Goal: Task Accomplishment & Management: Use online tool/utility

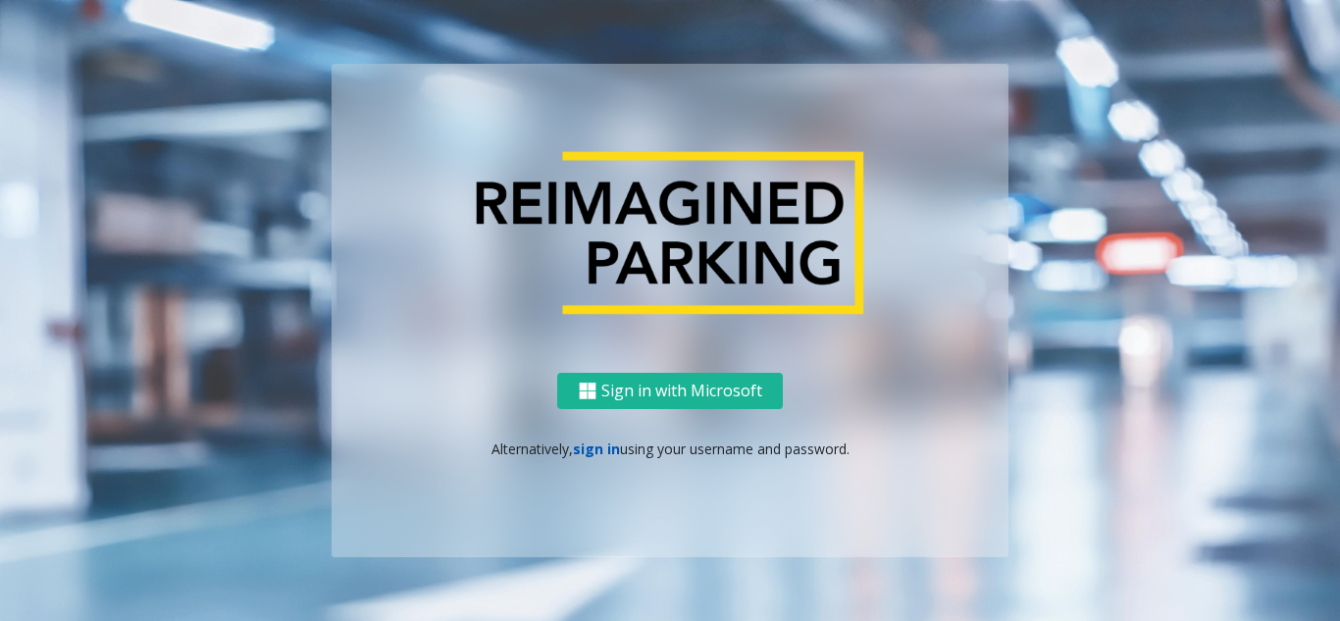
click at [593, 452] on link "sign in" at bounding box center [596, 449] width 47 height 19
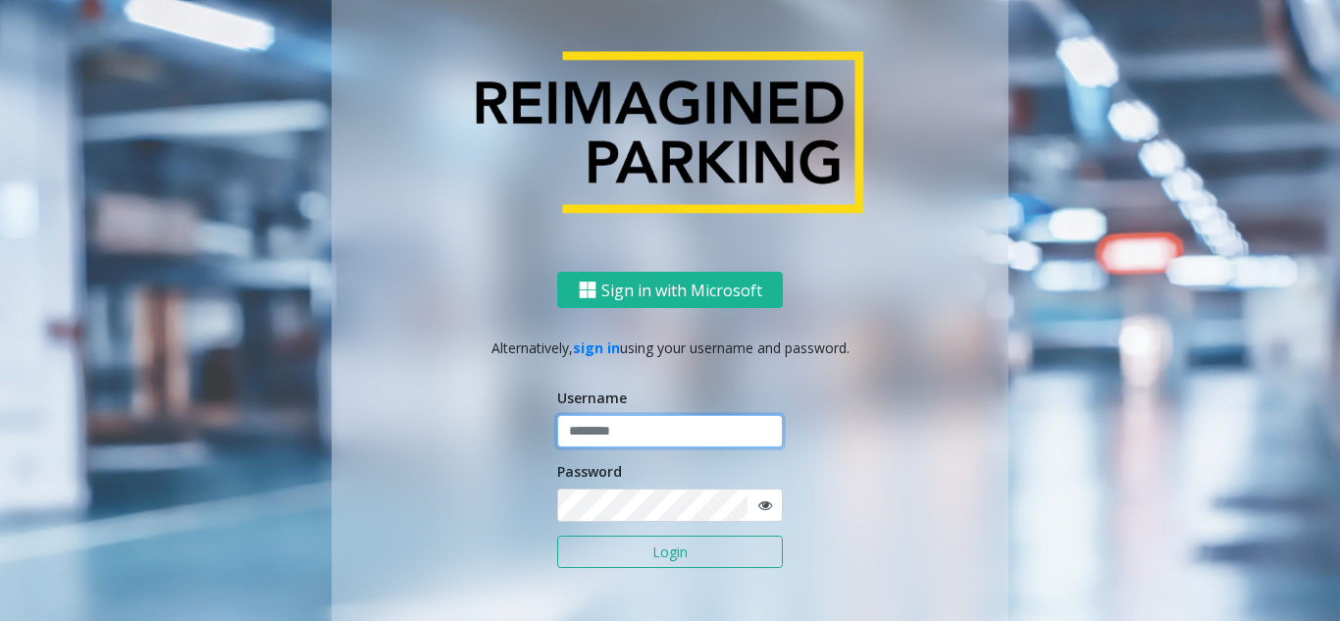
click at [595, 435] on input "text" at bounding box center [670, 431] width 226 height 33
type input "*******"
click at [625, 550] on button "Login" at bounding box center [670, 552] width 226 height 33
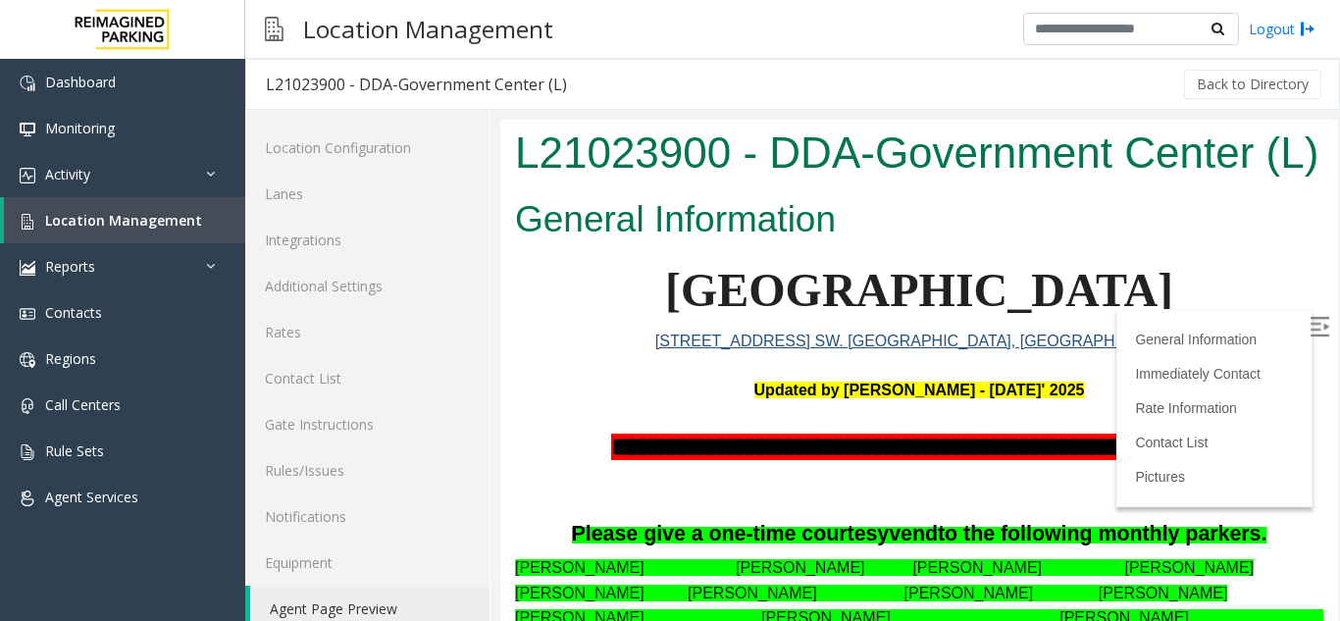
click at [1310, 329] on img at bounding box center [1320, 327] width 20 height 20
click at [50, 228] on span "Location Management" at bounding box center [123, 220] width 157 height 19
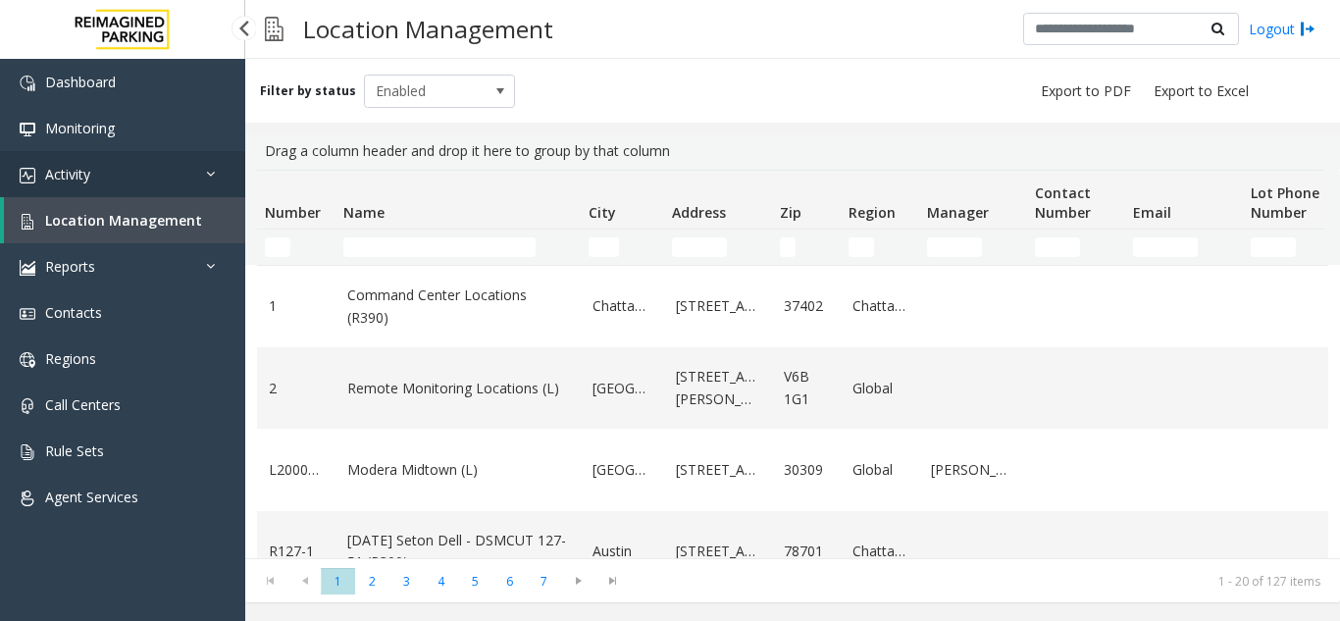
click at [185, 173] on link "Activity" at bounding box center [122, 174] width 245 height 46
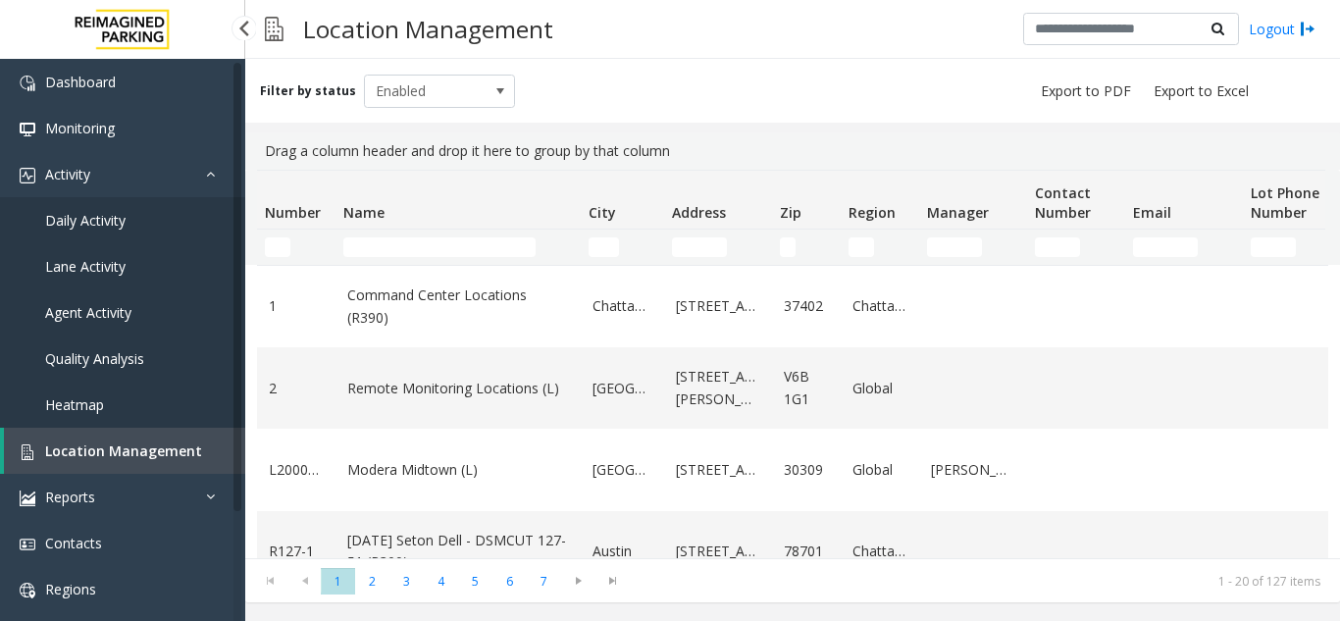
click at [84, 301] on link "Agent Activity" at bounding box center [122, 312] width 245 height 46
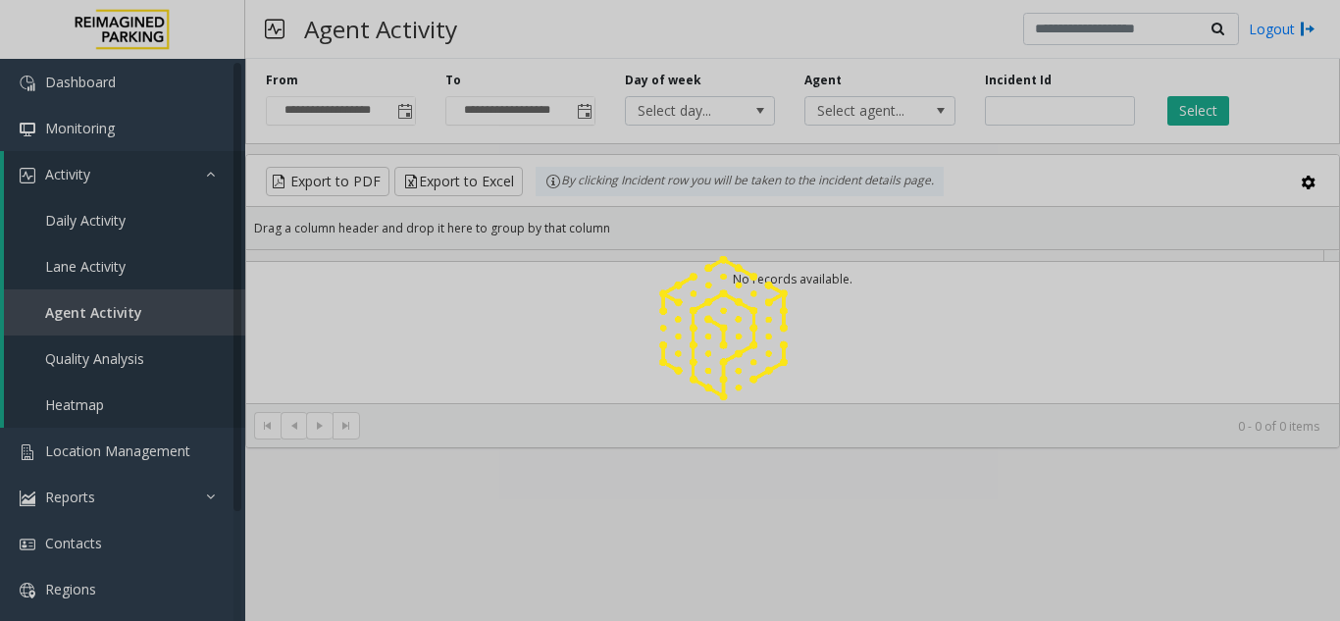
click at [84, 301] on div at bounding box center [670, 310] width 1340 height 621
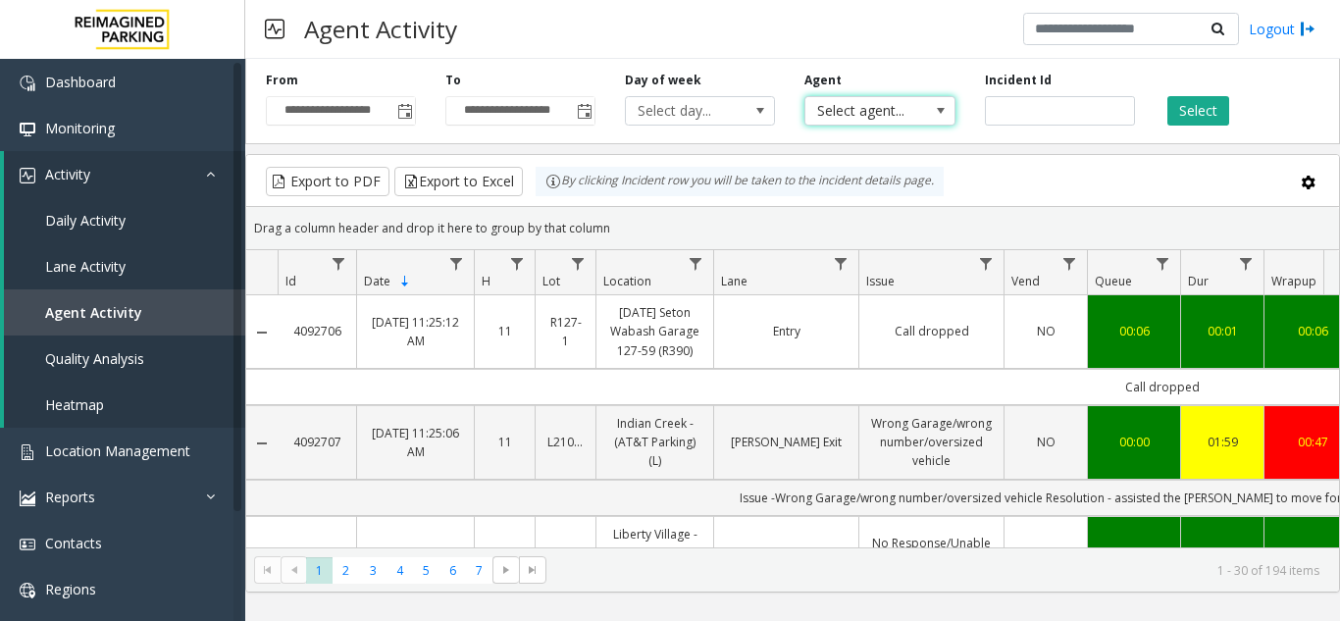
click at [883, 110] on span "Select agent..." at bounding box center [864, 110] width 119 height 27
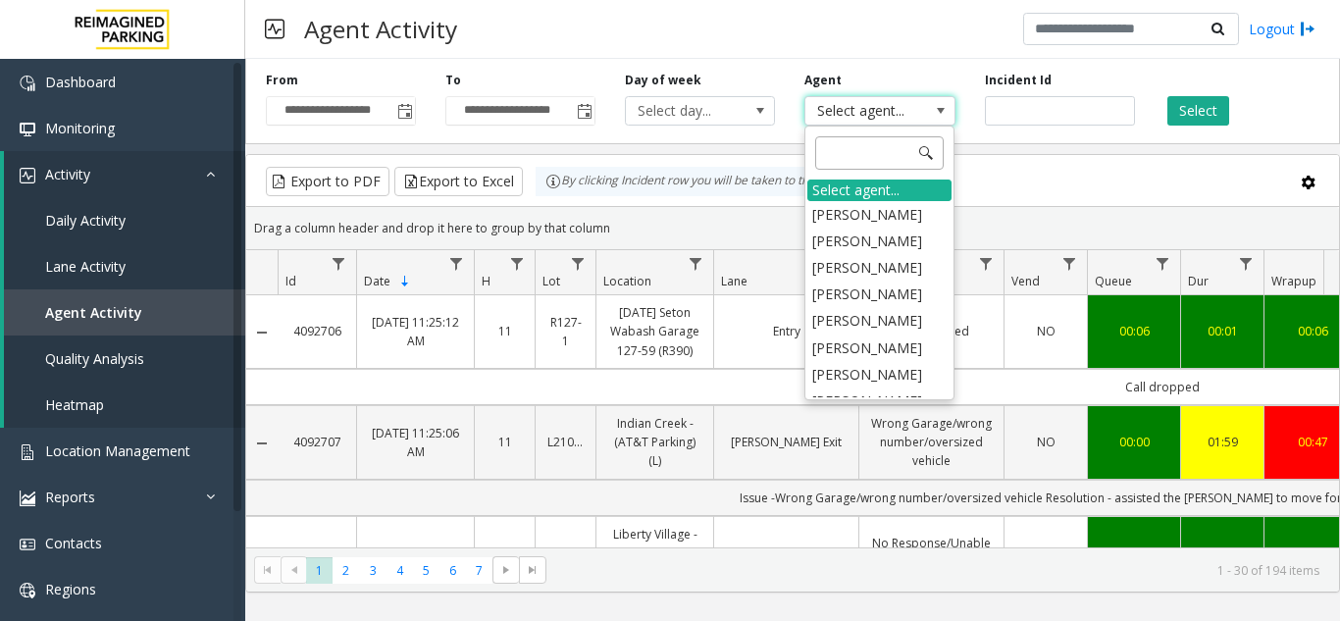
click at [837, 152] on input at bounding box center [879, 152] width 129 height 33
type input "**"
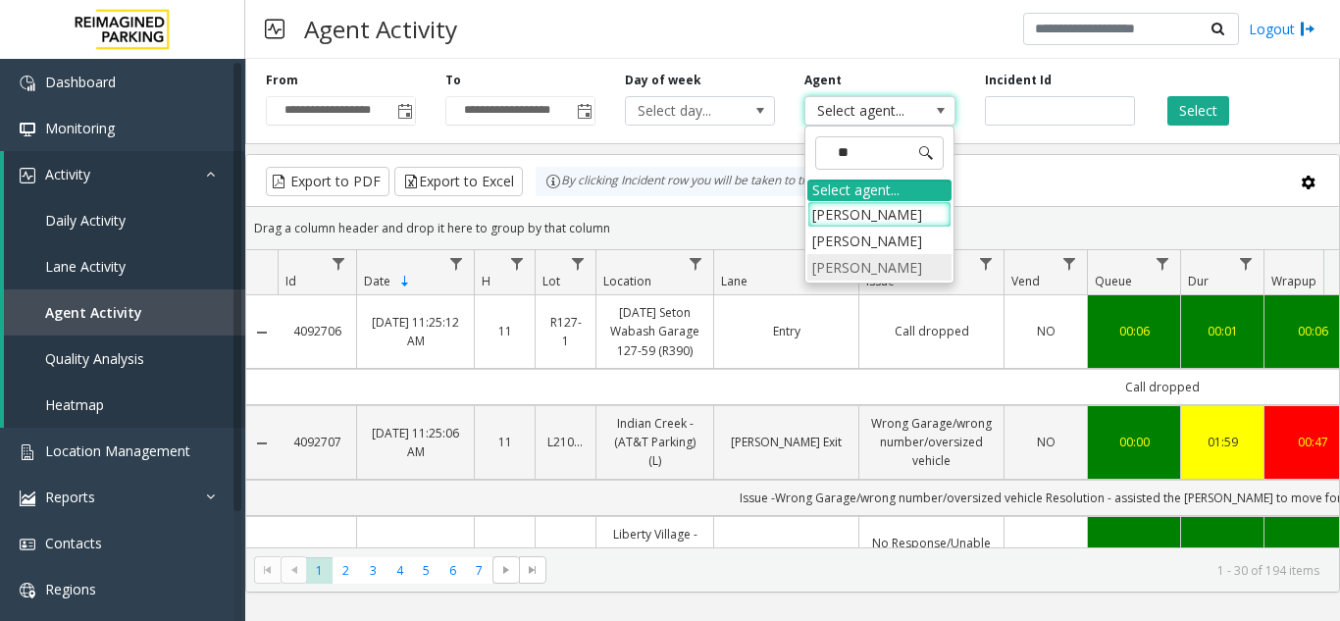
click at [871, 281] on li "[PERSON_NAME]" at bounding box center [879, 267] width 144 height 26
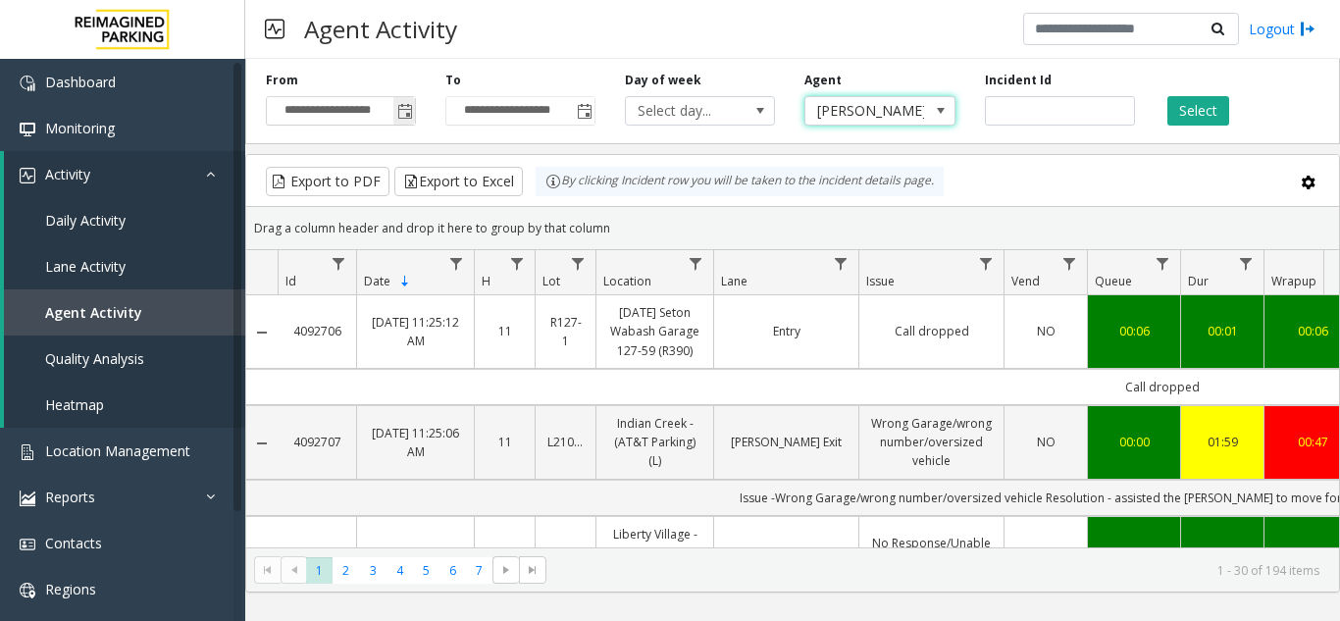
click at [409, 100] on span "Toggle popup" at bounding box center [404, 110] width 22 height 31
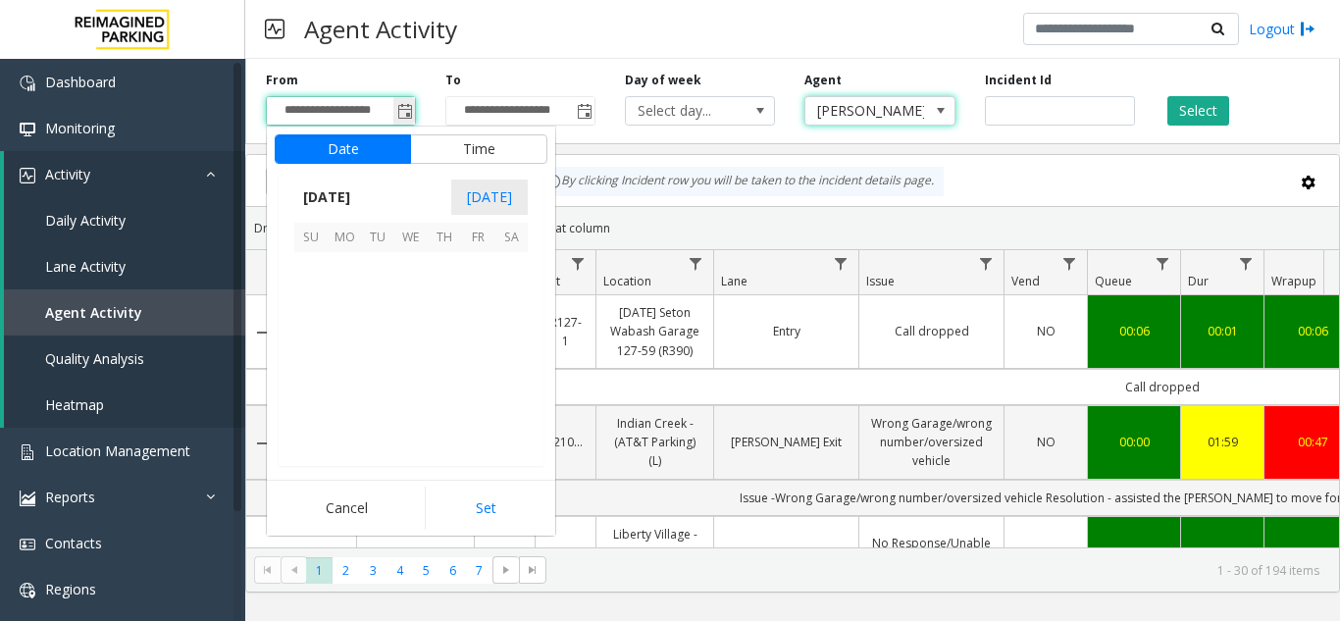
scroll to position [352338, 0]
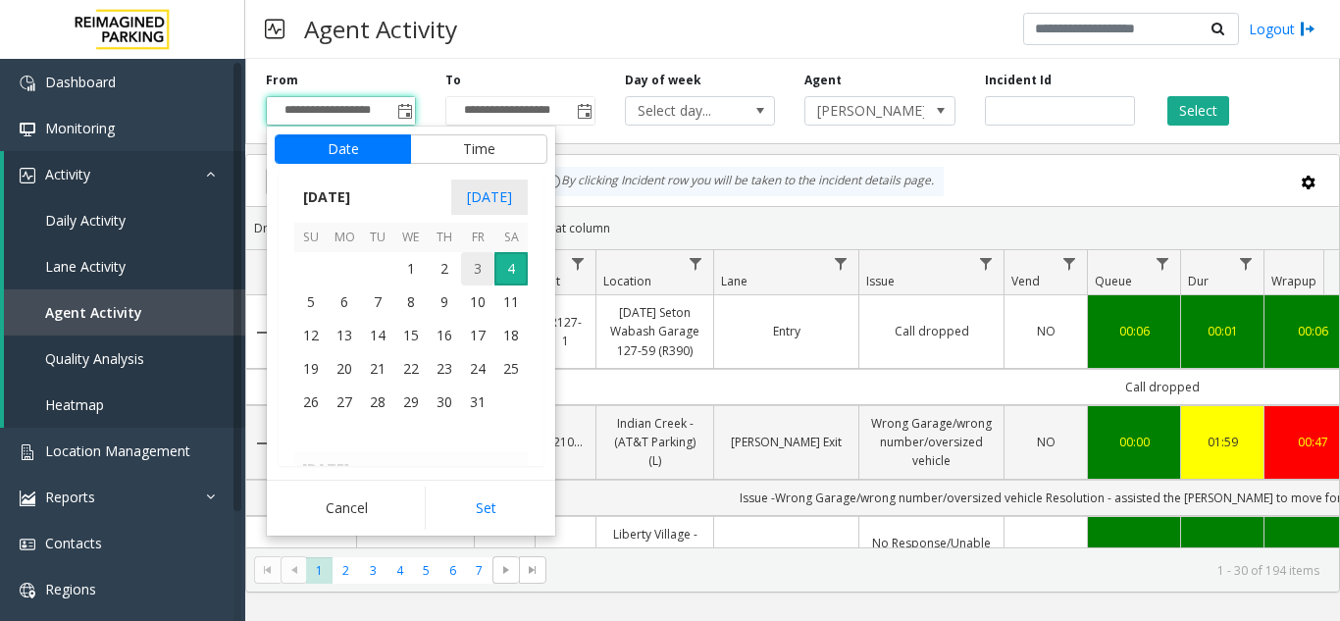
click at [478, 284] on span "3" at bounding box center [477, 268] width 33 height 33
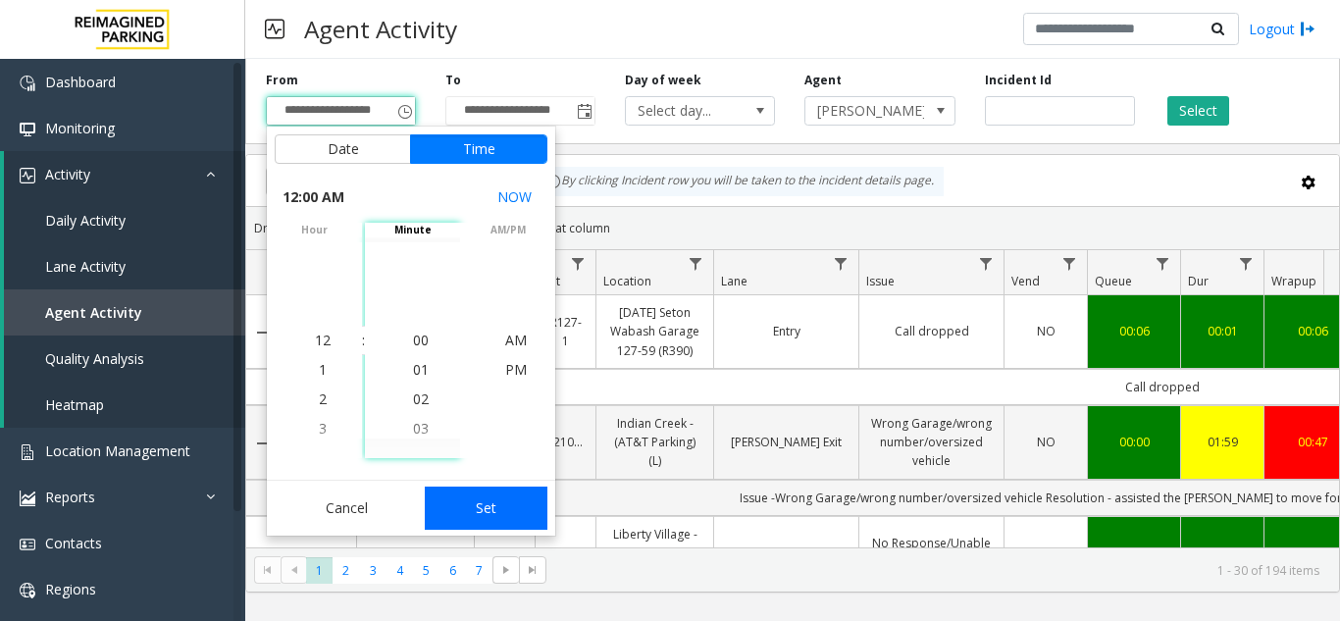
click at [479, 513] on button "Set" at bounding box center [487, 508] width 124 height 43
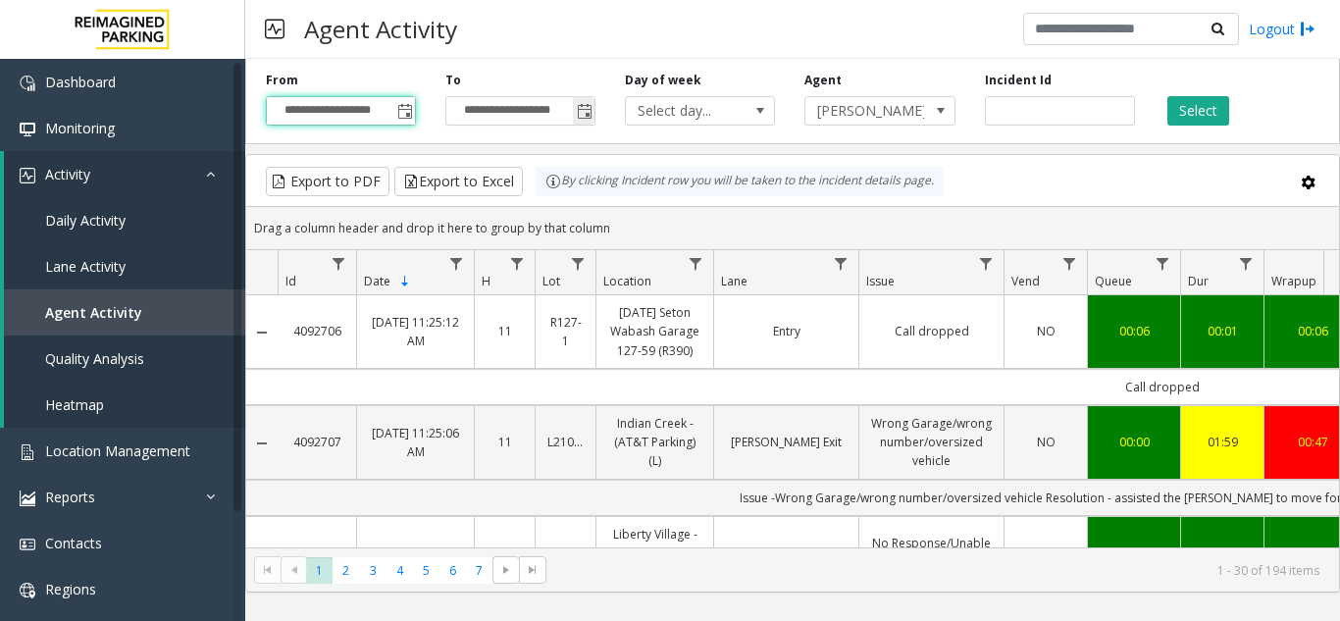
click at [581, 112] on span "Toggle popup" at bounding box center [585, 112] width 16 height 16
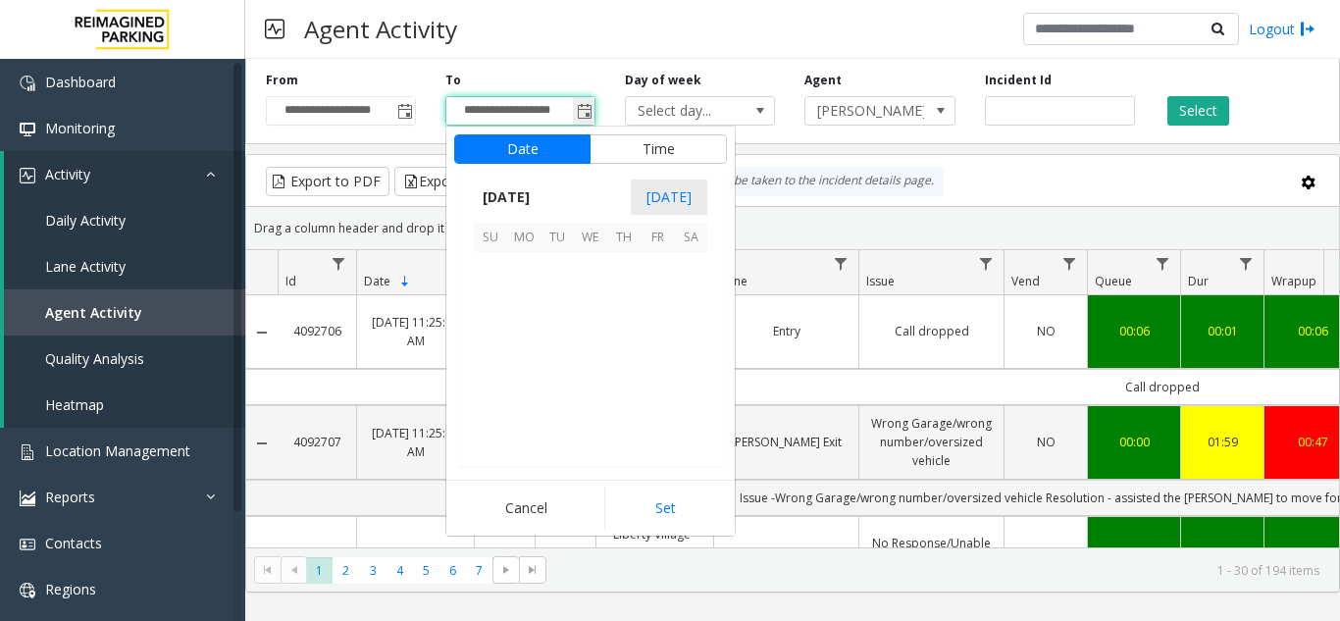
scroll to position [29, 0]
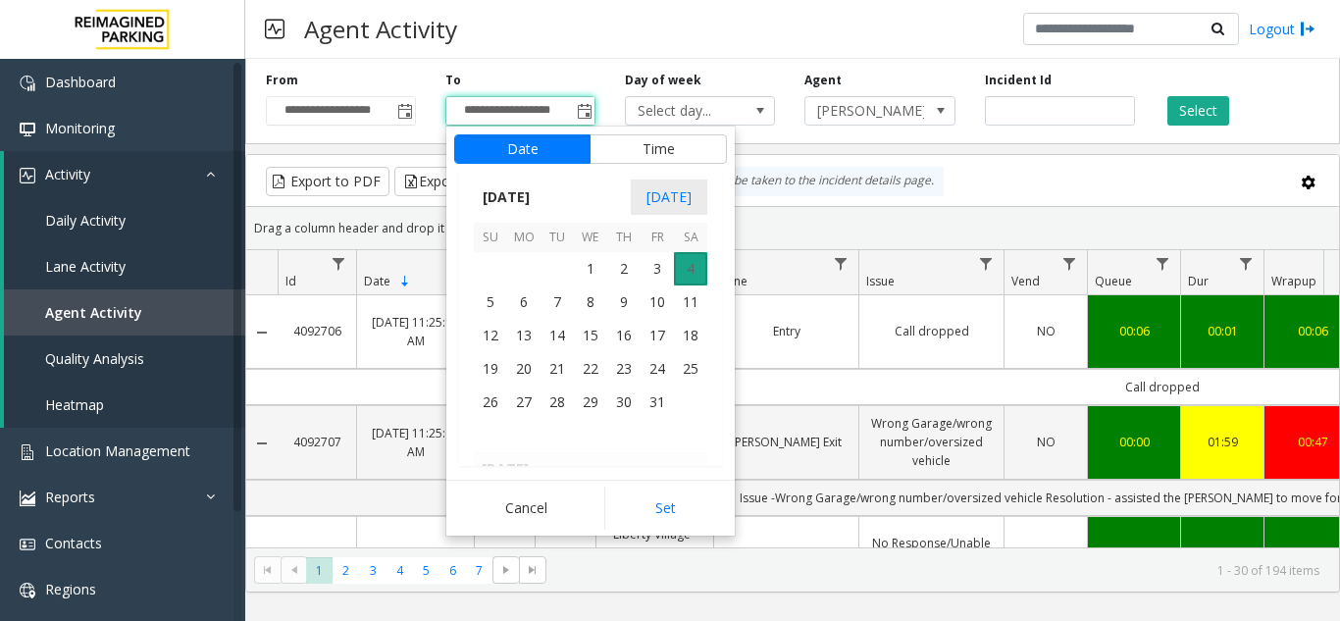
click at [693, 273] on span "4" at bounding box center [690, 268] width 33 height 33
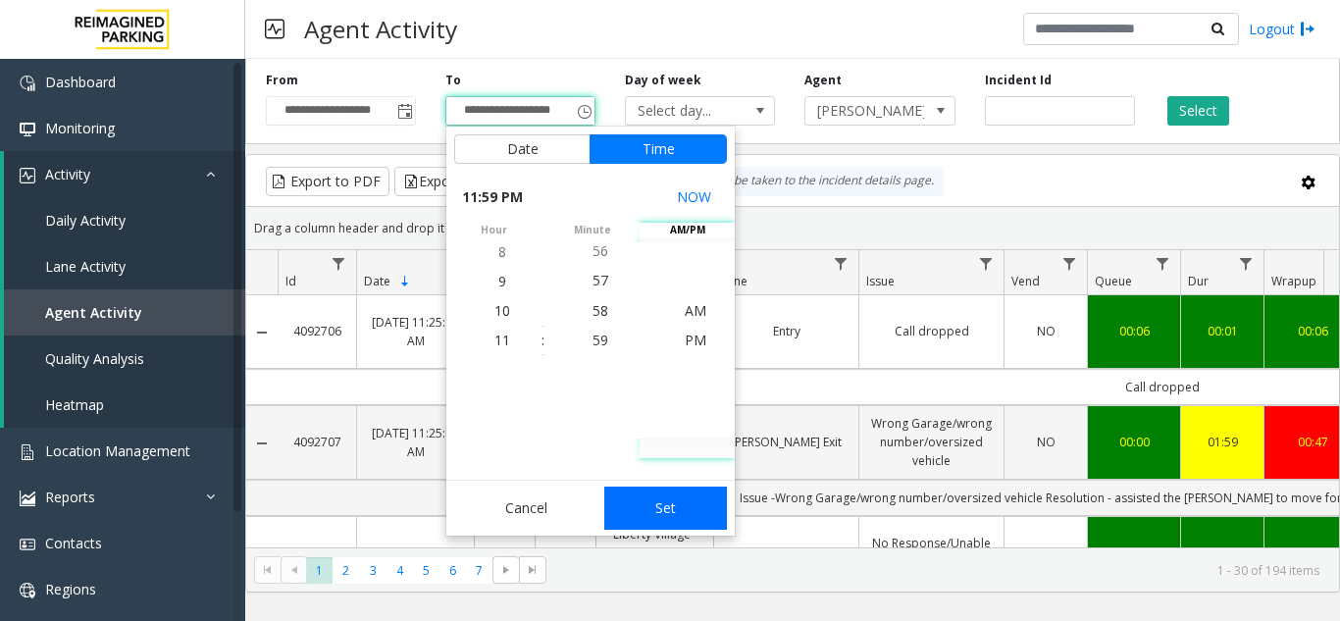
click at [691, 508] on button "Set" at bounding box center [666, 508] width 124 height 43
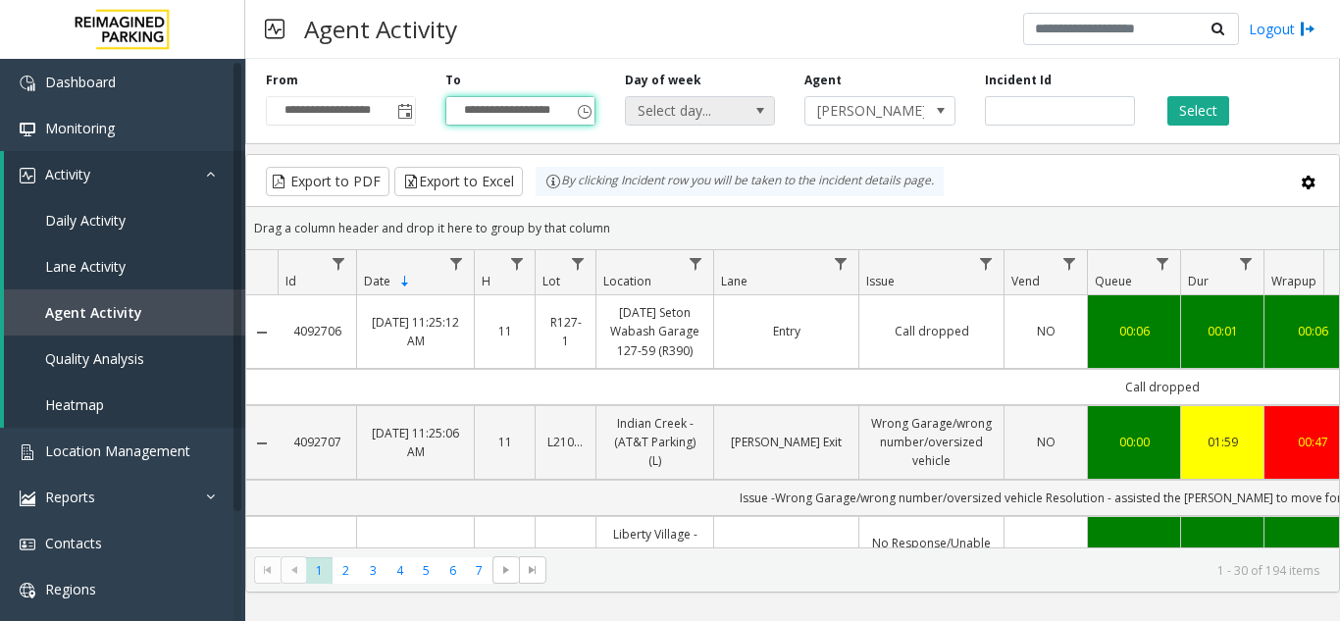
click at [691, 124] on span "Select day..." at bounding box center [685, 110] width 119 height 27
click at [612, 45] on div "Agent Activity Logout" at bounding box center [792, 29] width 1095 height 59
click at [1195, 129] on div "**********" at bounding box center [792, 97] width 1095 height 93
click at [1195, 119] on button "Select" at bounding box center [1198, 110] width 62 height 29
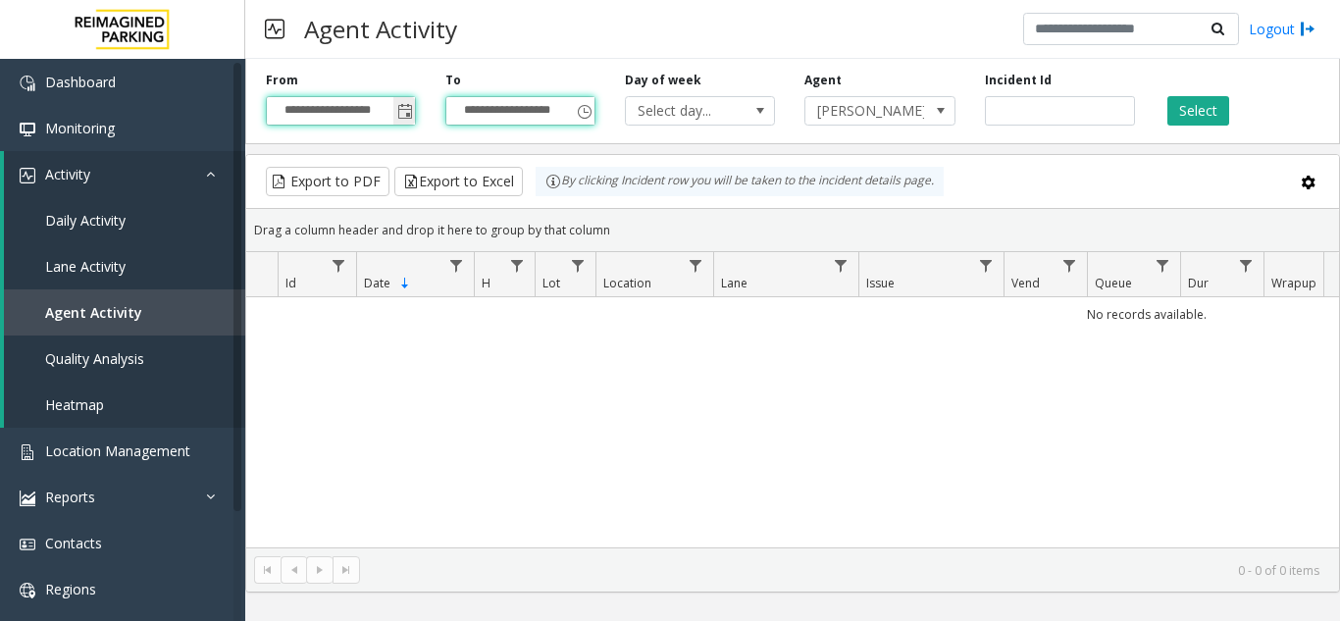
click at [382, 114] on input "**********" at bounding box center [341, 110] width 148 height 27
click at [413, 114] on span "Toggle popup" at bounding box center [405, 112] width 16 height 16
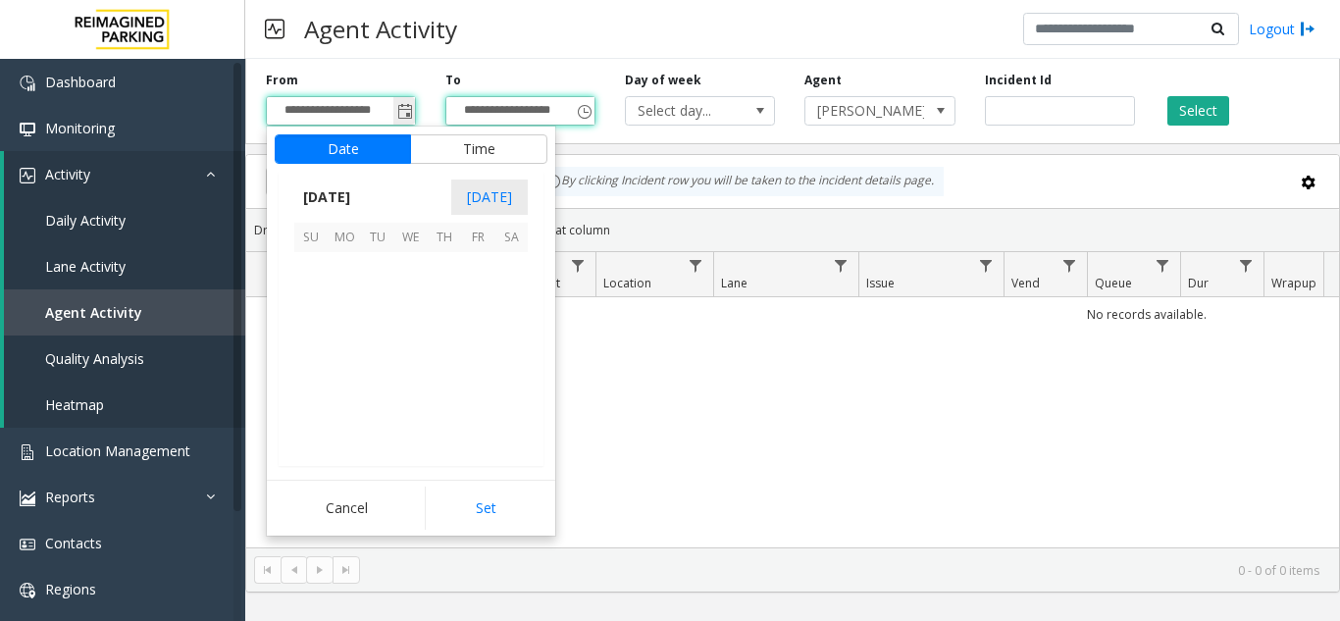
scroll to position [352338, 0]
click at [485, 256] on span "3" at bounding box center [477, 268] width 33 height 33
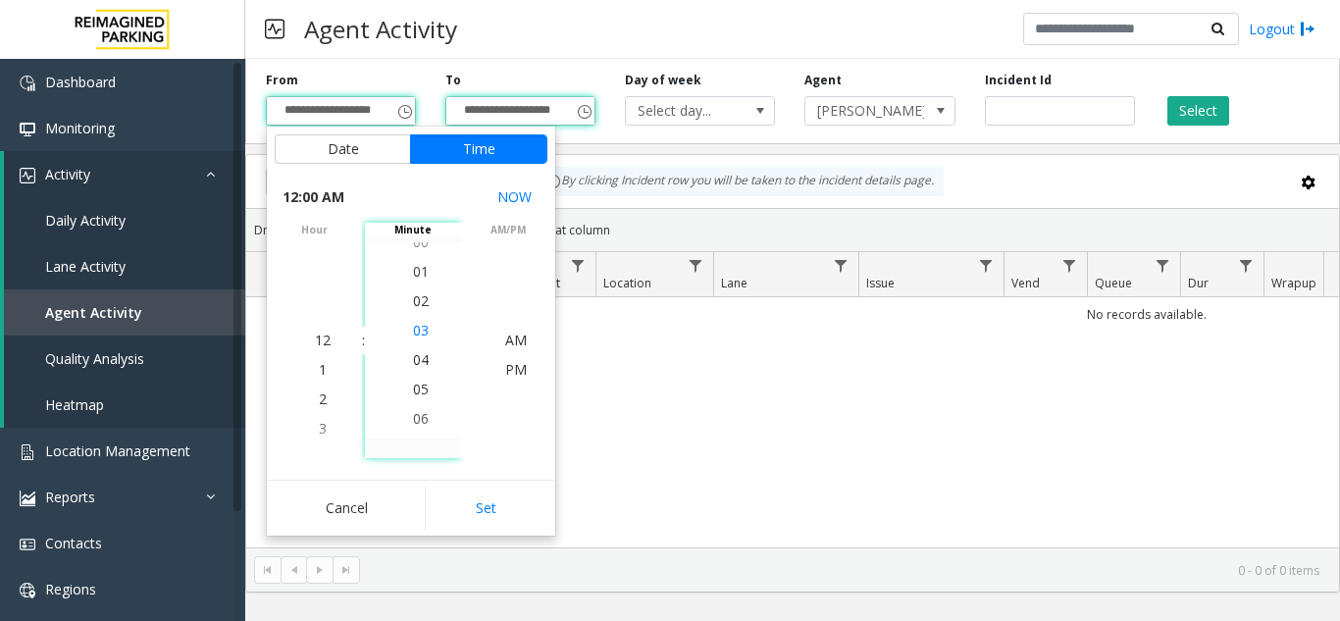
scroll to position [118, 0]
click at [319, 367] on span "1" at bounding box center [323, 369] width 8 height 19
click at [399, 337] on li "04" at bounding box center [421, 340] width 69 height 29
click at [511, 340] on span "AM" at bounding box center [516, 340] width 22 height 19
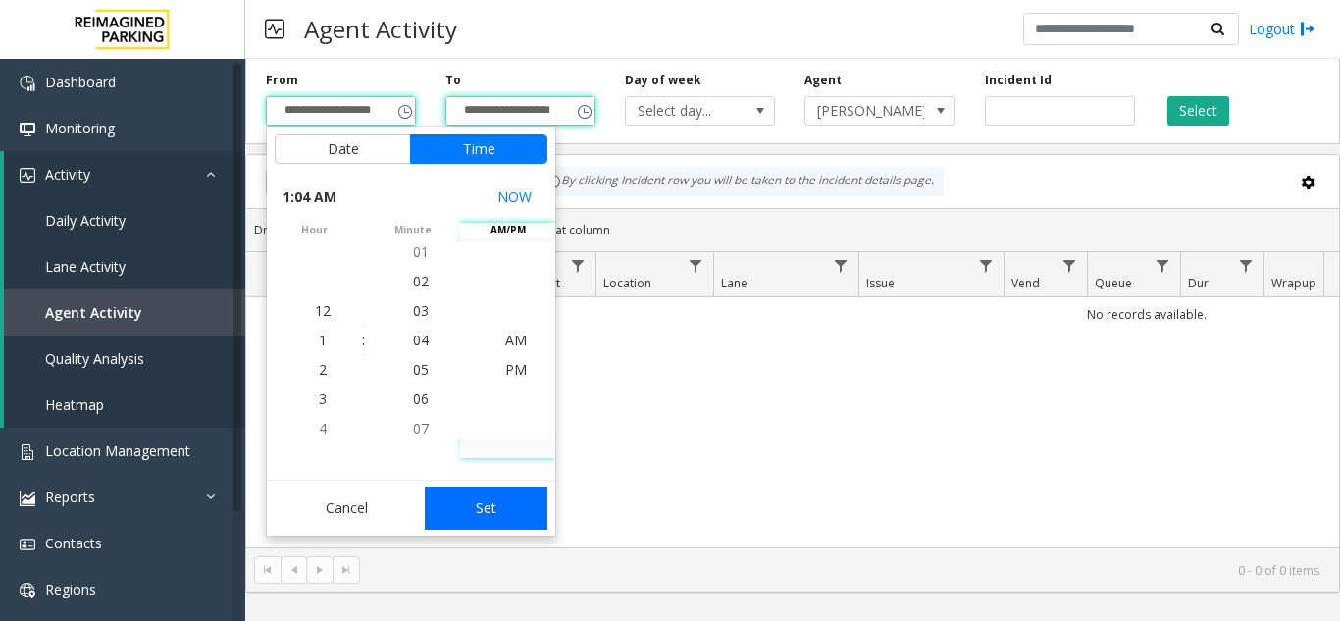
click at [477, 498] on button "Set" at bounding box center [487, 508] width 124 height 43
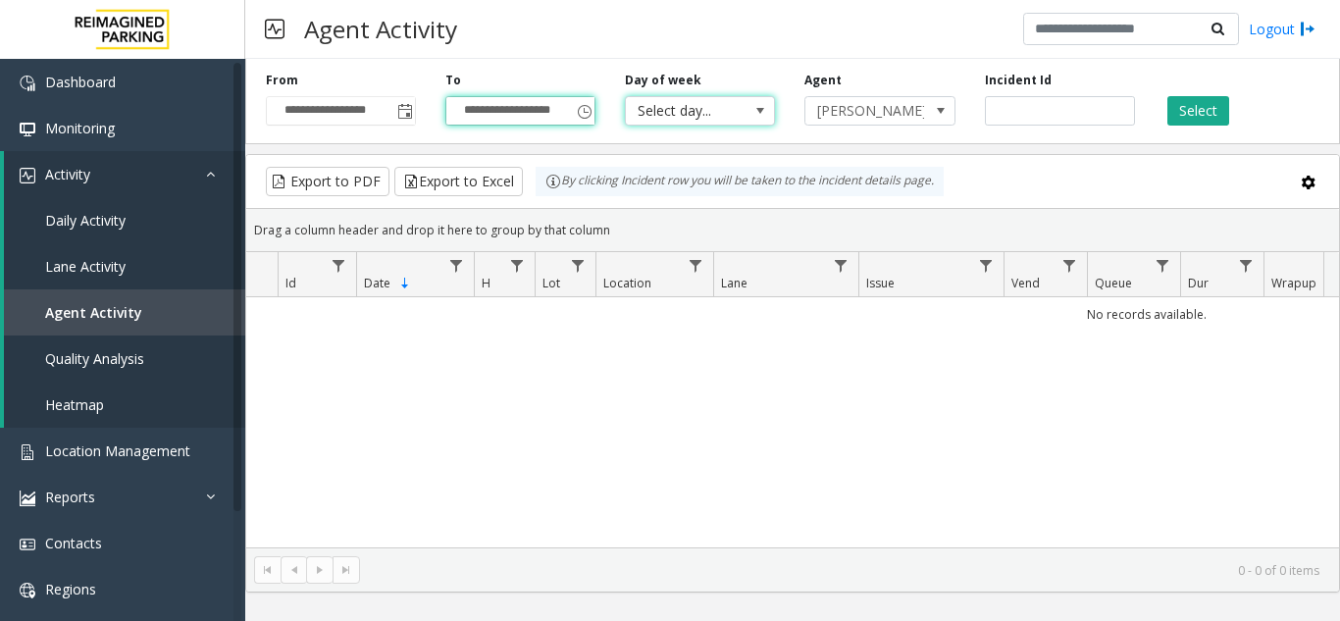
click at [751, 106] on span at bounding box center [760, 110] width 27 height 27
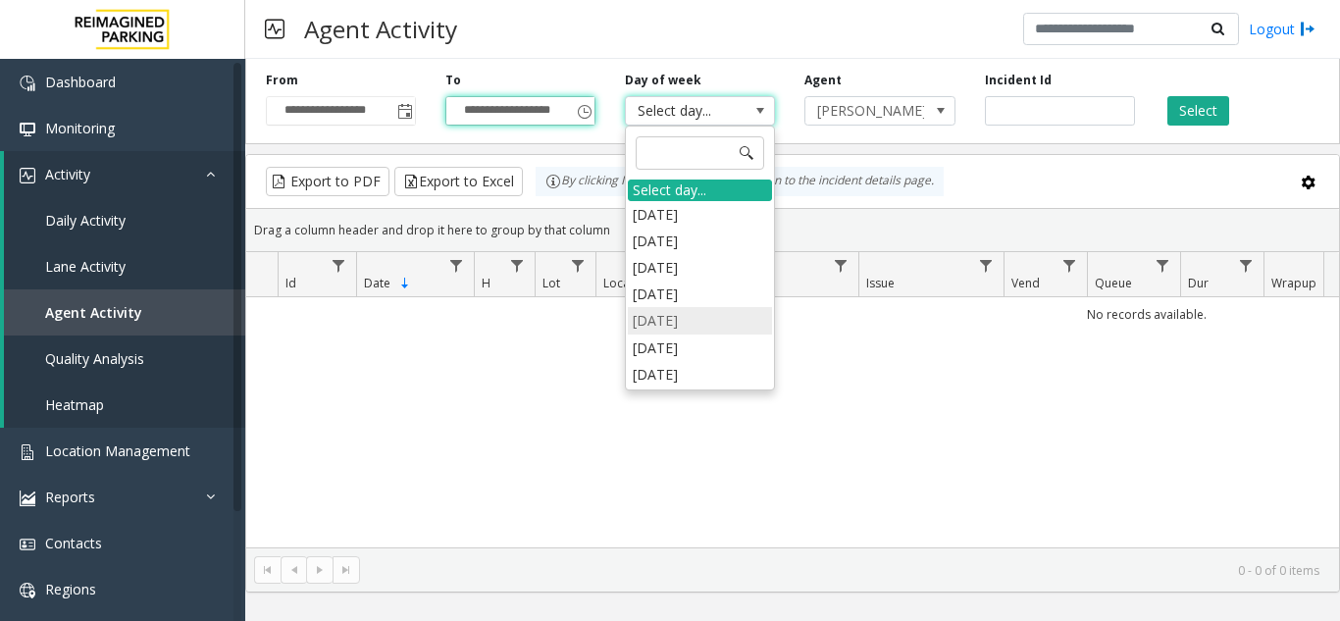
click at [672, 315] on li "[DATE]" at bounding box center [700, 320] width 144 height 26
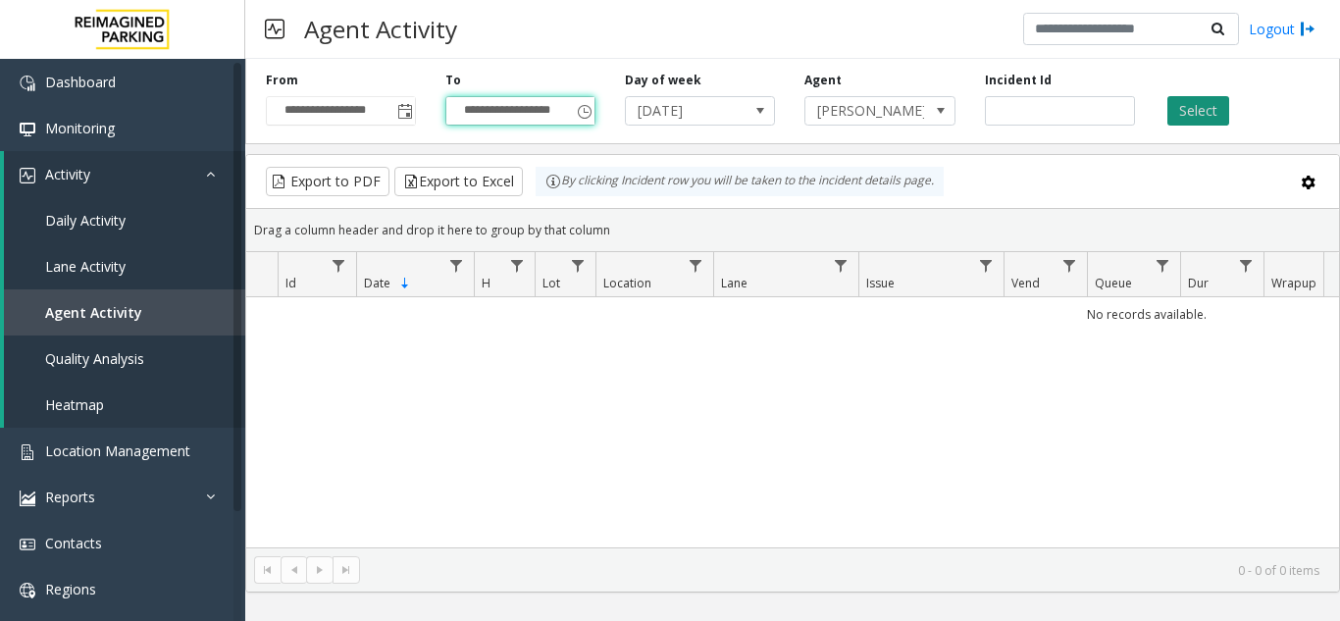
click at [1173, 110] on button "Select" at bounding box center [1198, 110] width 62 height 29
click at [541, 109] on input "**********" at bounding box center [520, 110] width 148 height 27
click at [593, 113] on span "Toggle popup" at bounding box center [585, 112] width 16 height 16
click at [504, 112] on input "**********" at bounding box center [520, 110] width 148 height 27
click at [503, 112] on input "**********" at bounding box center [520, 110] width 148 height 27
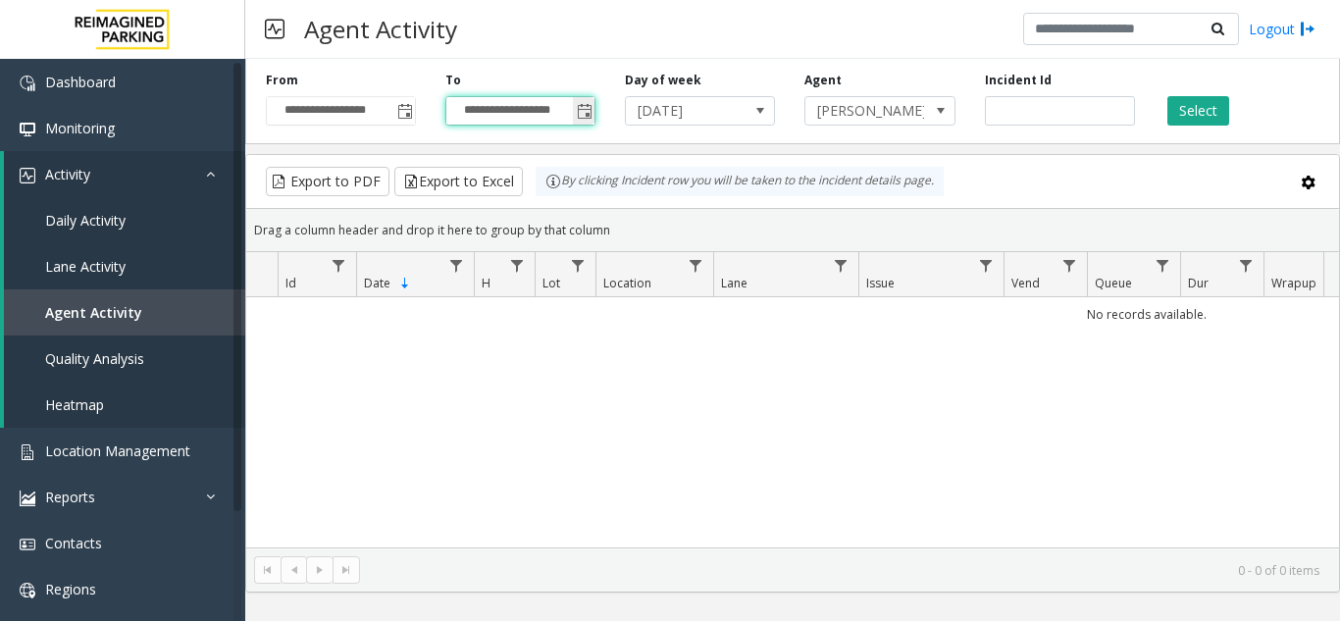
click at [503, 112] on input "**********" at bounding box center [520, 110] width 148 height 27
click at [562, 89] on div "**********" at bounding box center [521, 99] width 180 height 54
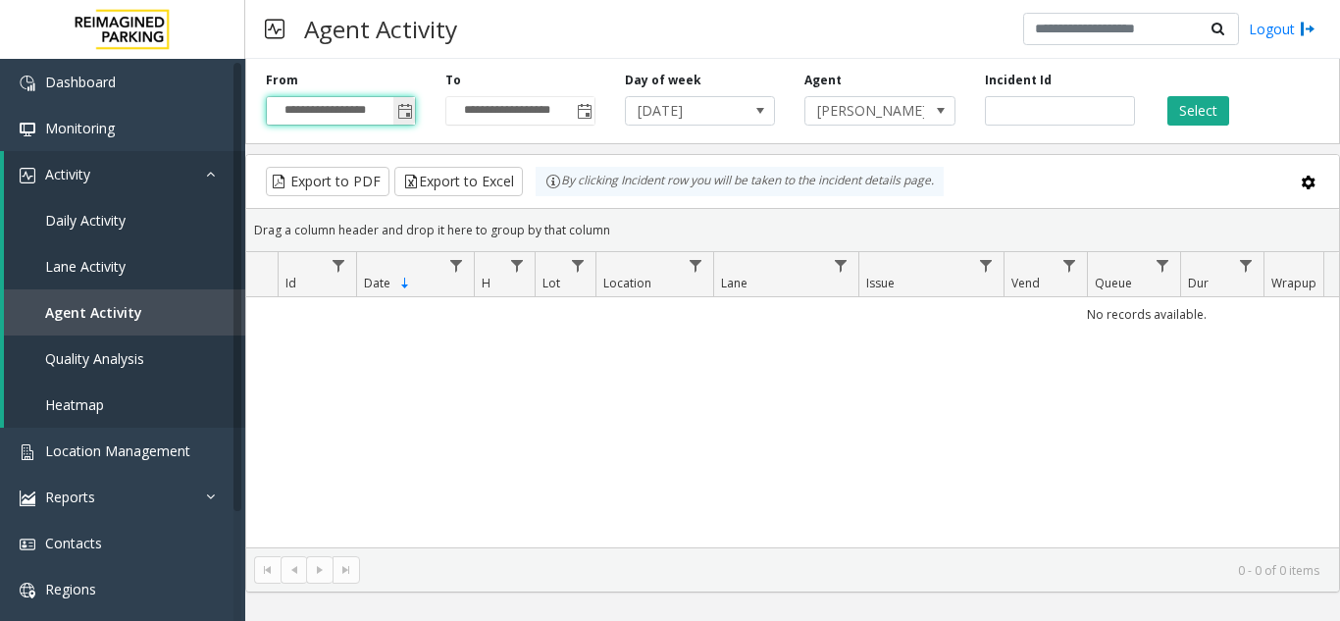
click at [390, 116] on input "**********" at bounding box center [341, 110] width 148 height 27
click at [402, 112] on span "Toggle popup" at bounding box center [405, 112] width 16 height 16
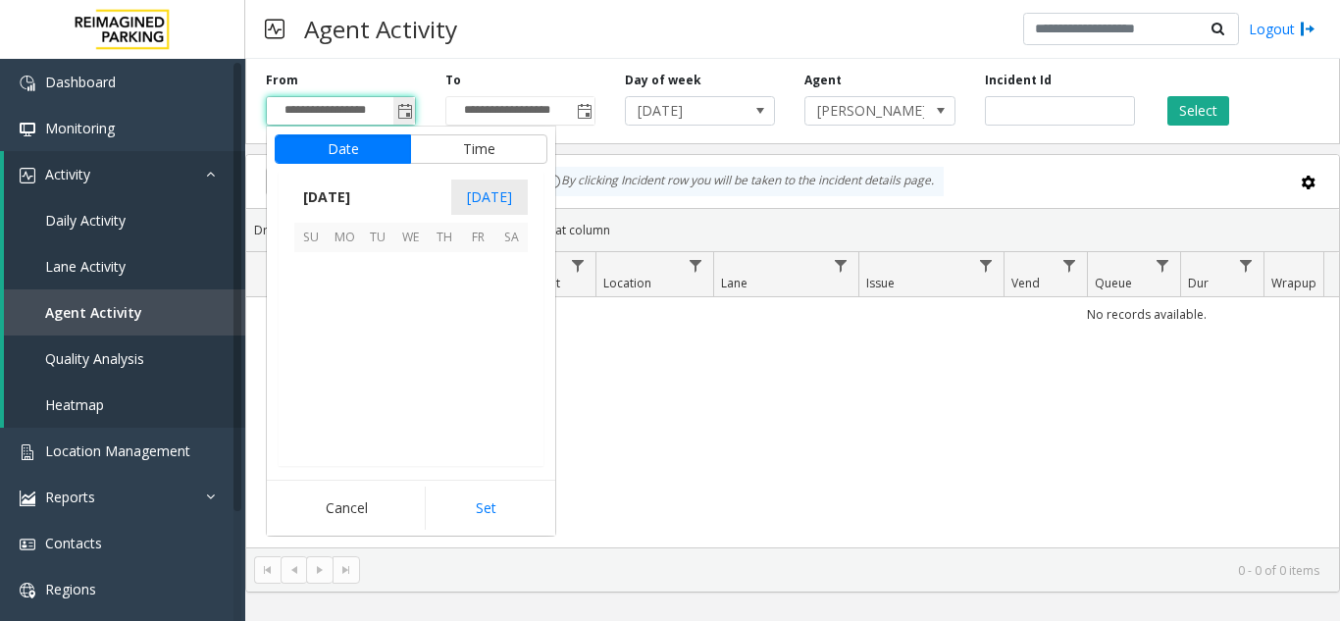
scroll to position [118, 0]
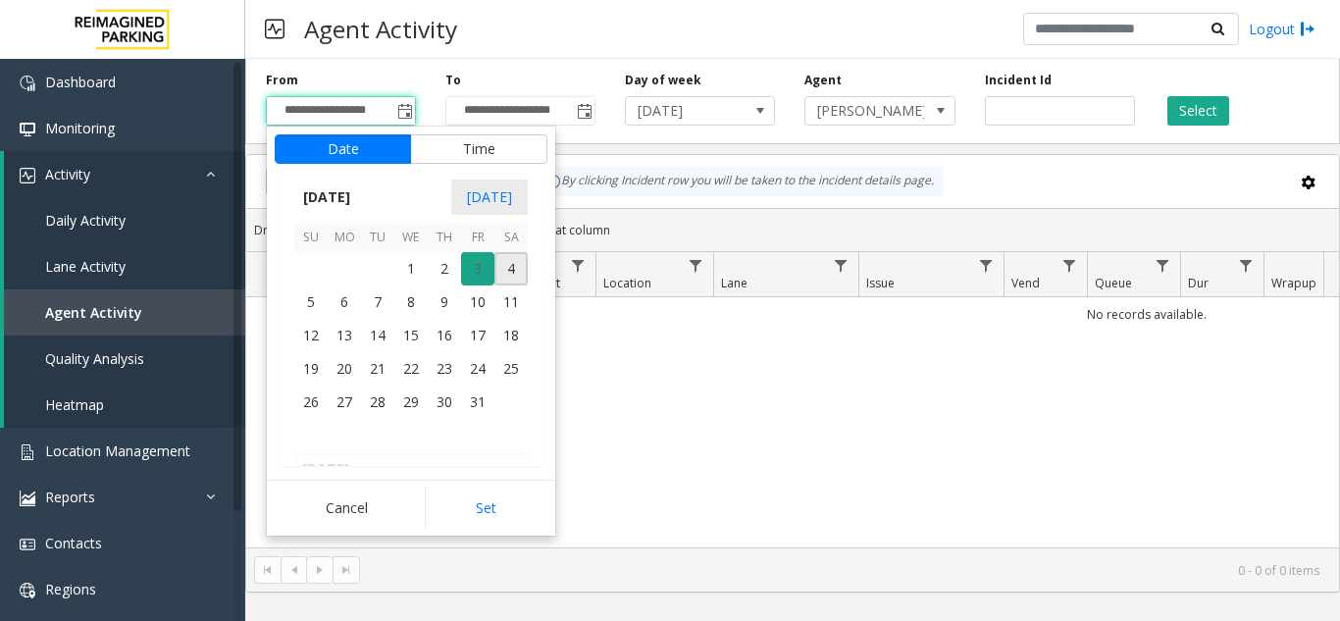
click at [476, 263] on span "3" at bounding box center [477, 268] width 33 height 33
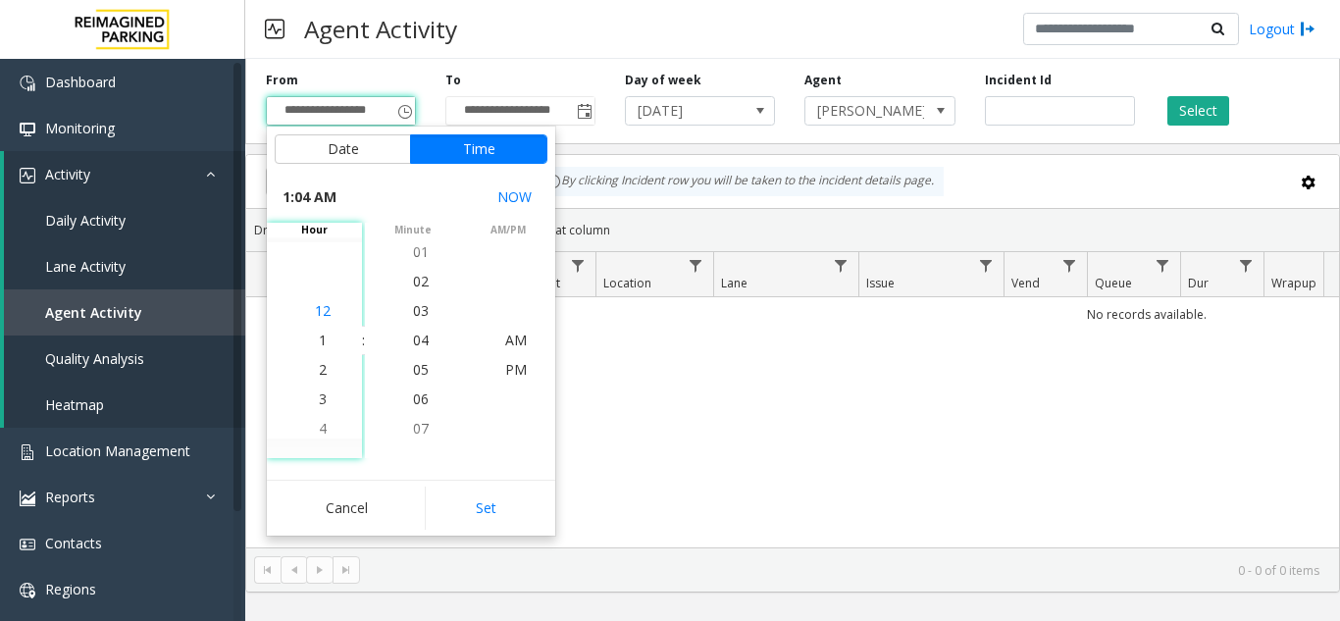
click at [317, 311] on span "12" at bounding box center [323, 310] width 16 height 19
click at [321, 367] on li "1" at bounding box center [322, 369] width 69 height 29
click at [416, 260] on span "01" at bounding box center [421, 251] width 16 height 19
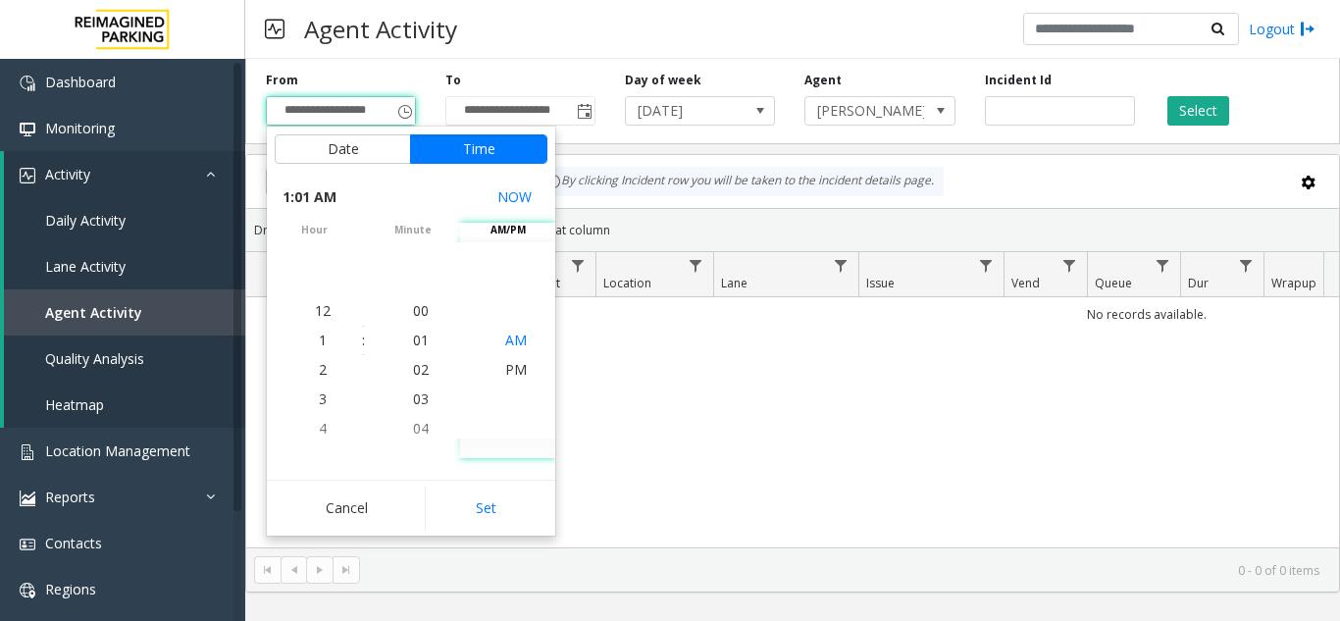
click at [505, 335] on span "AM" at bounding box center [516, 340] width 22 height 19
click at [501, 514] on button "Set" at bounding box center [487, 508] width 124 height 43
type input "**********"
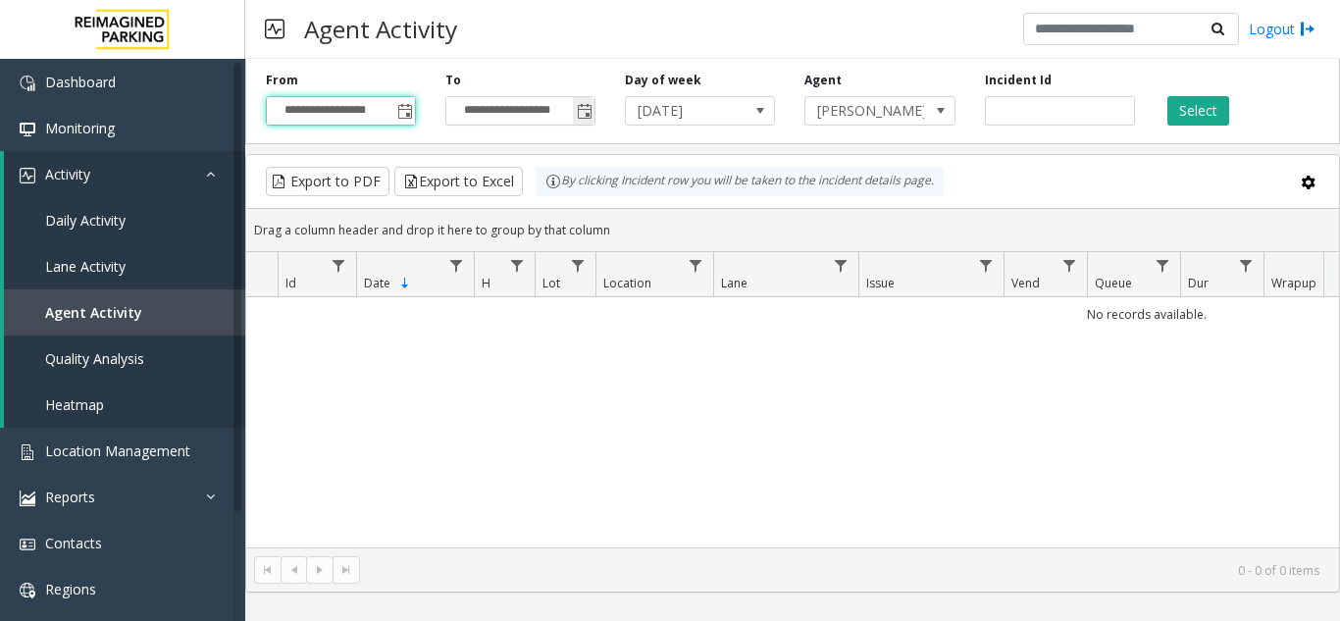
click at [585, 103] on span "Toggle popup" at bounding box center [584, 110] width 22 height 31
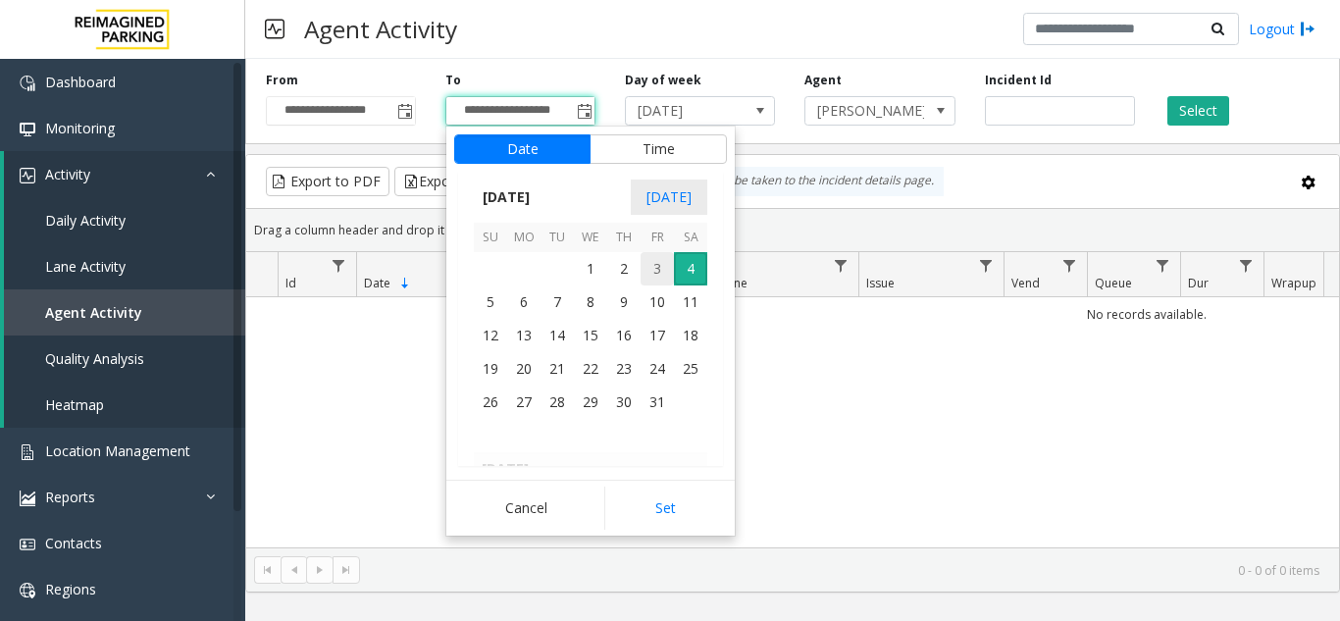
click at [651, 259] on span "3" at bounding box center [657, 268] width 33 height 33
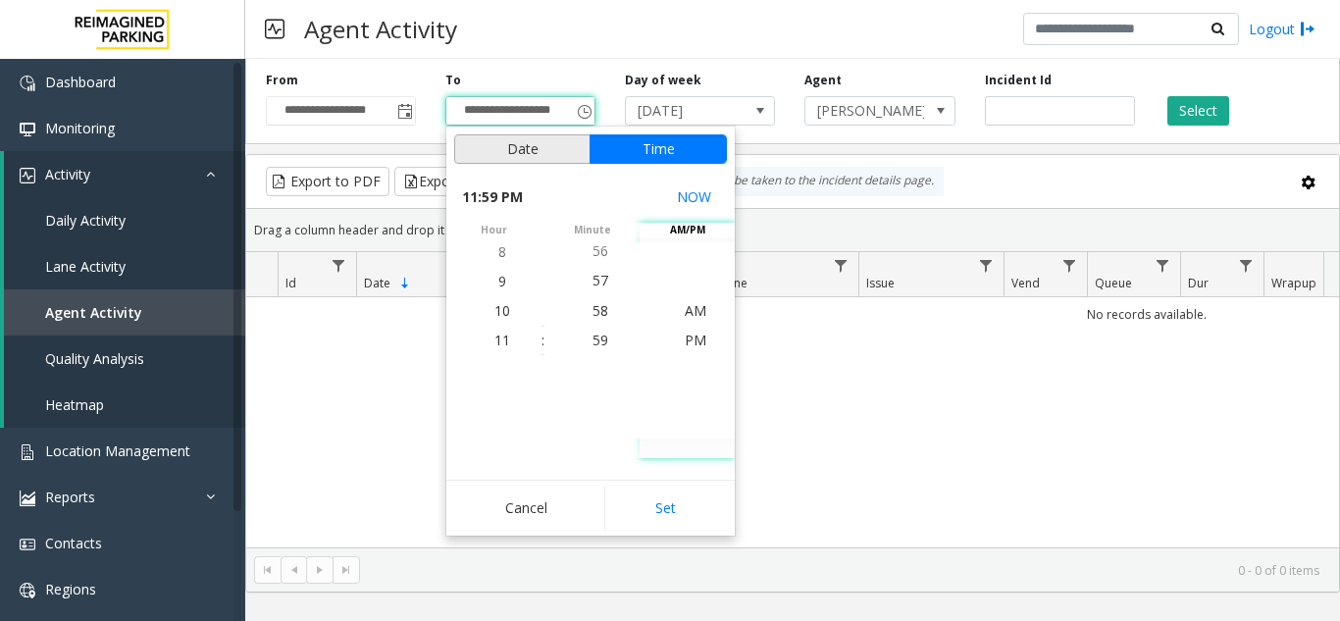
click at [514, 151] on button "Date" at bounding box center [522, 148] width 136 height 29
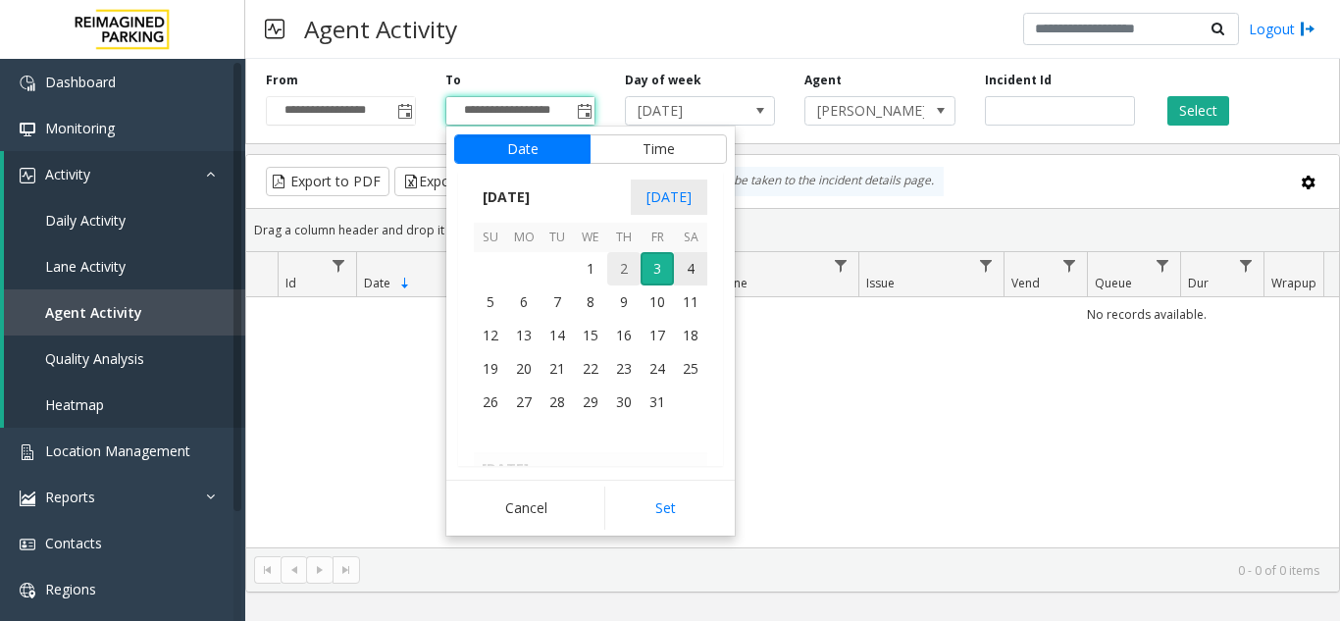
click at [631, 269] on span "2" at bounding box center [623, 268] width 33 height 33
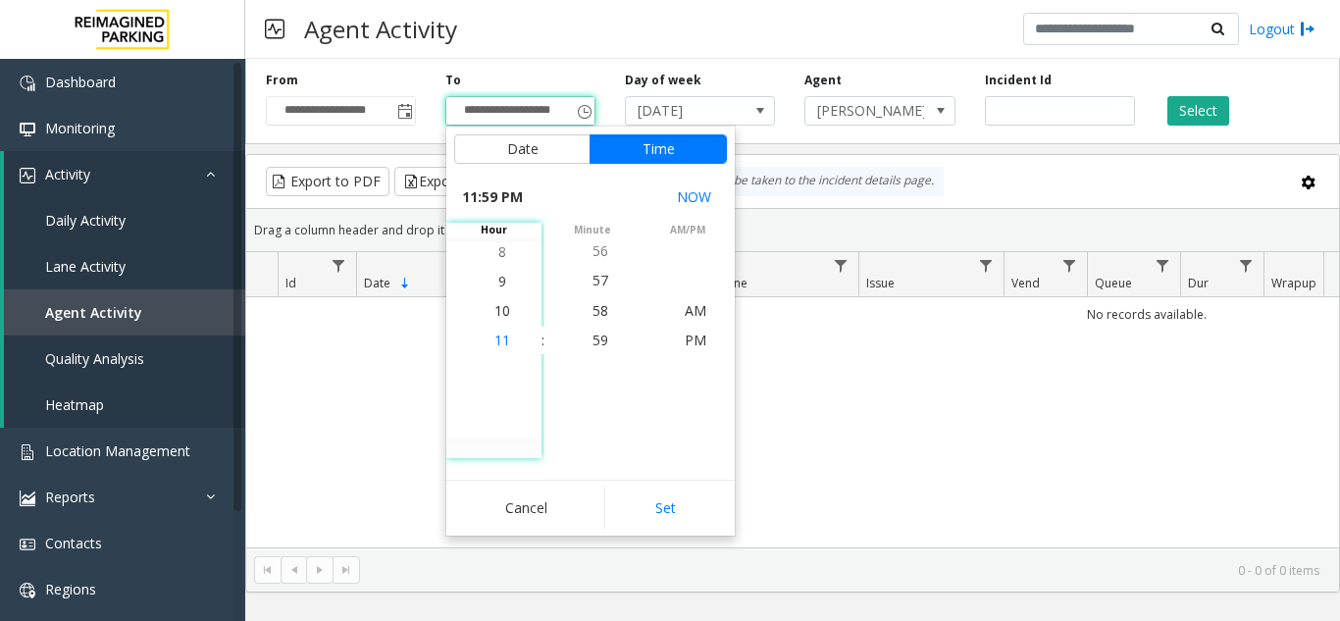
click at [494, 338] on span "11" at bounding box center [502, 340] width 16 height 19
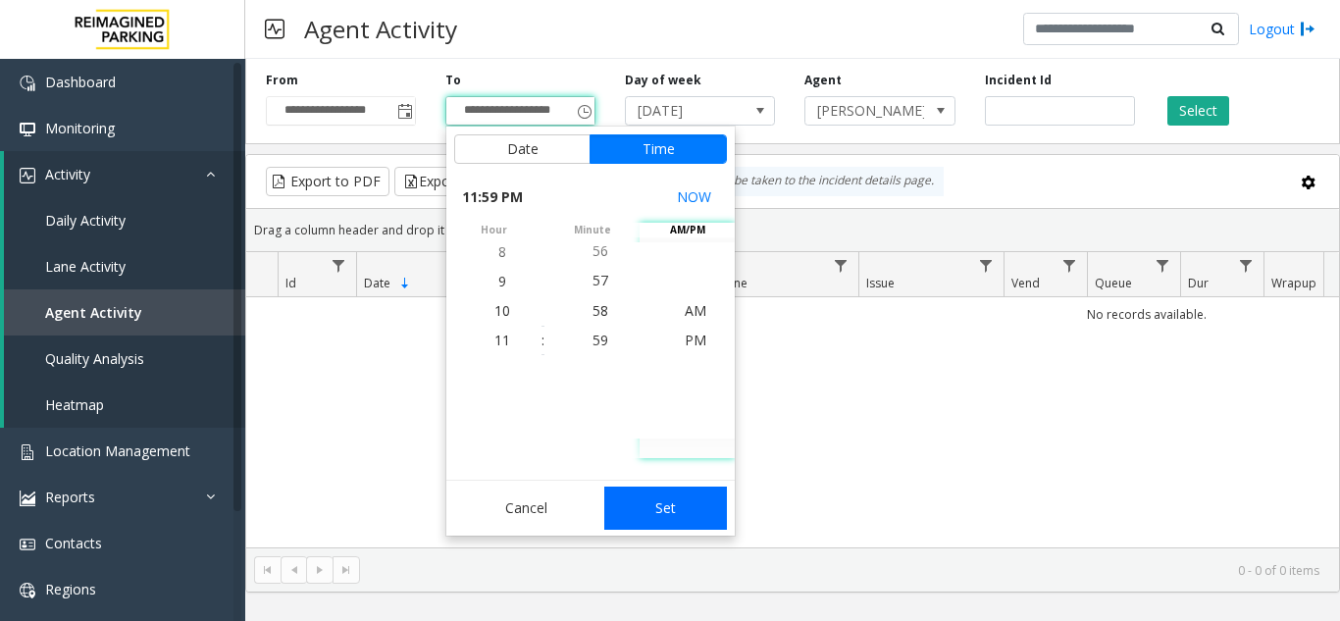
click at [663, 492] on button "Set" at bounding box center [666, 508] width 124 height 43
type input "**********"
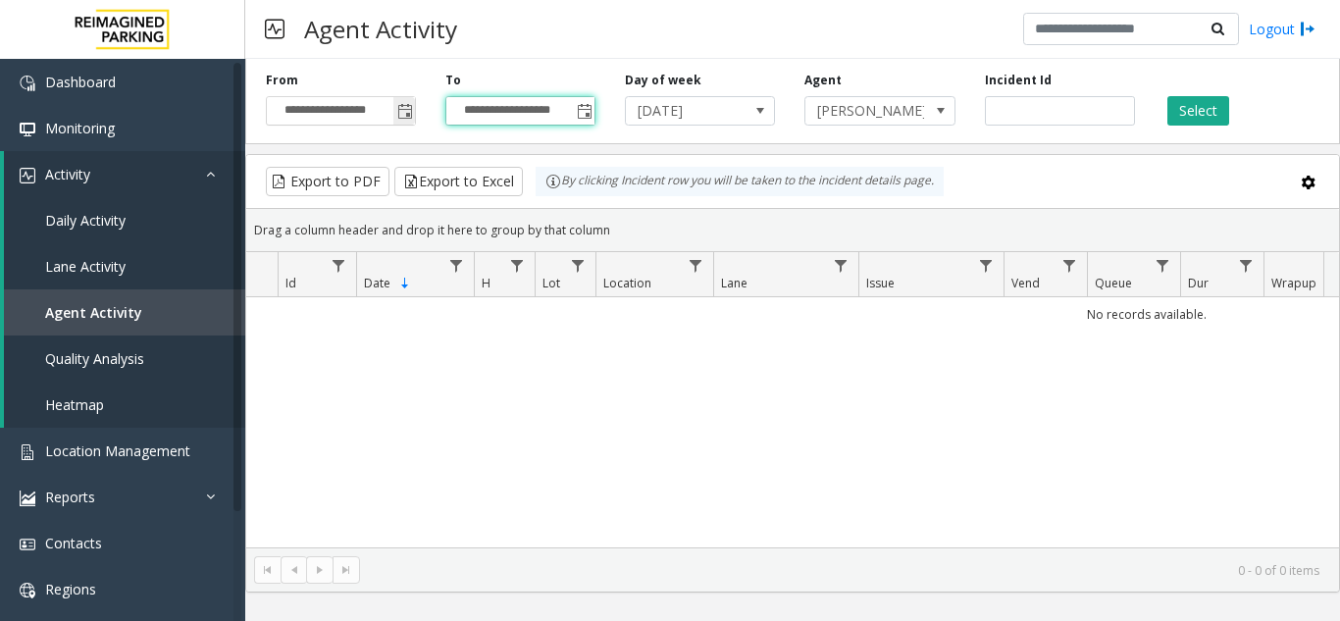
click at [404, 119] on span "Toggle popup" at bounding box center [405, 112] width 16 height 16
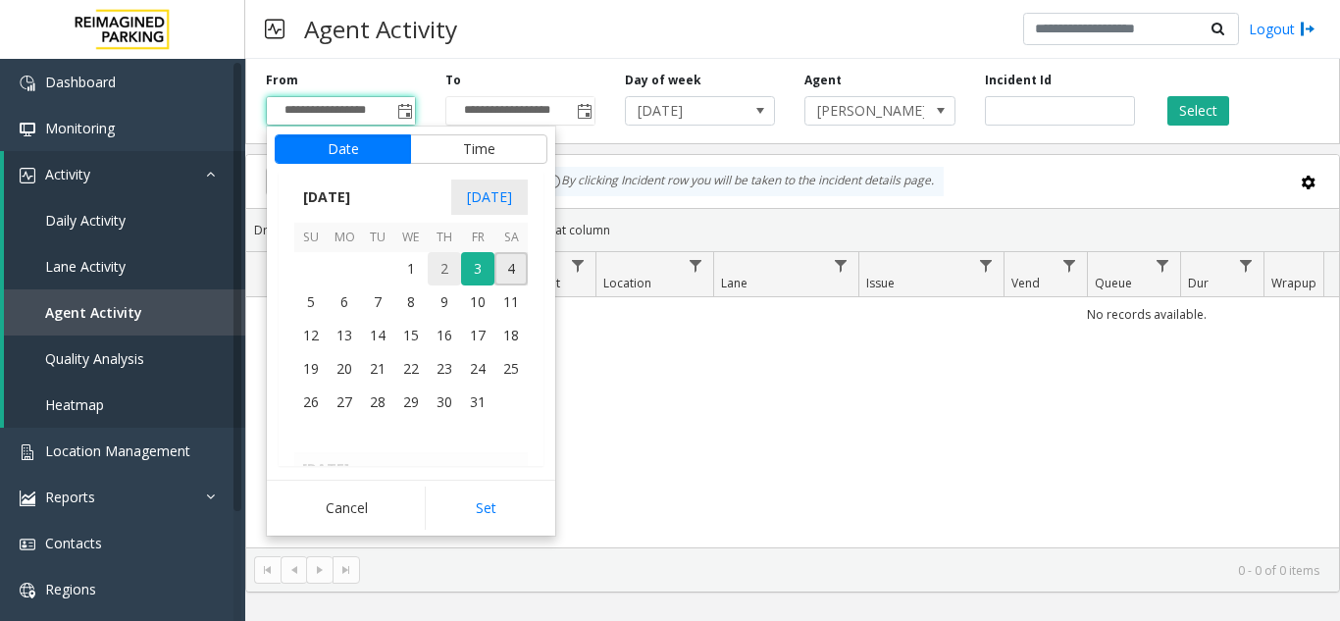
click at [448, 271] on span "2" at bounding box center [444, 268] width 33 height 33
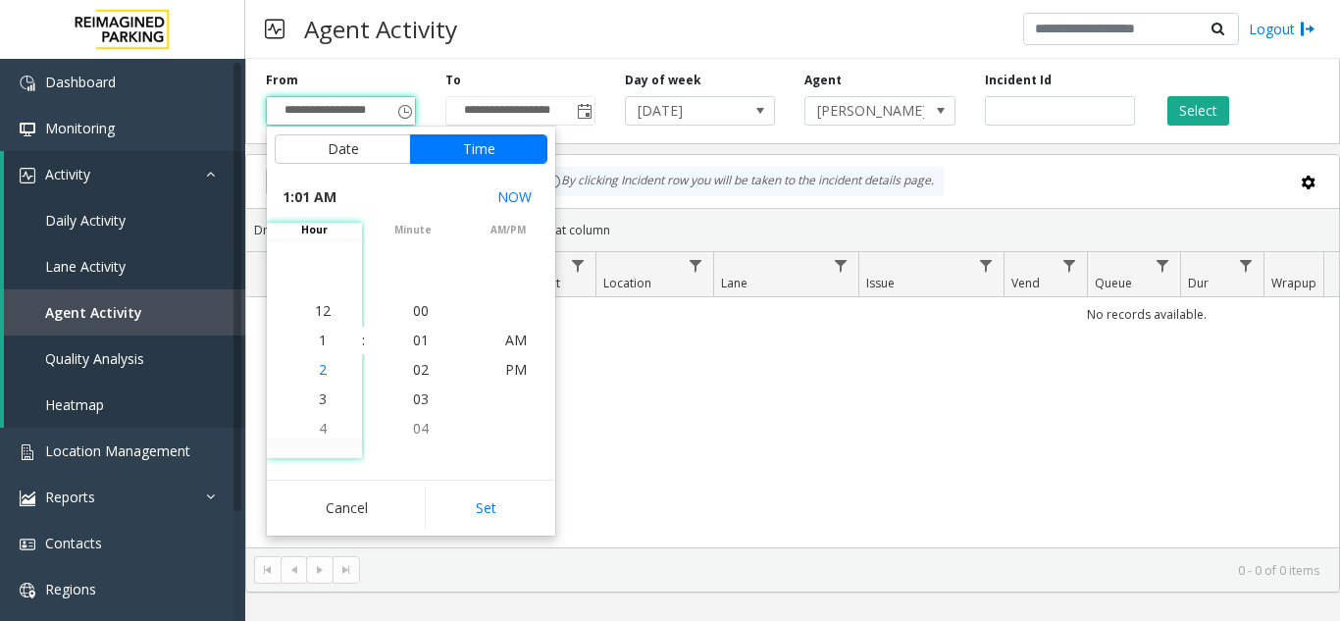
scroll to position [0, 0]
click at [320, 338] on span "12" at bounding box center [323, 340] width 16 height 19
click at [395, 342] on li "01" at bounding box center [421, 340] width 69 height 29
click at [496, 340] on li "AM" at bounding box center [516, 340] width 69 height 29
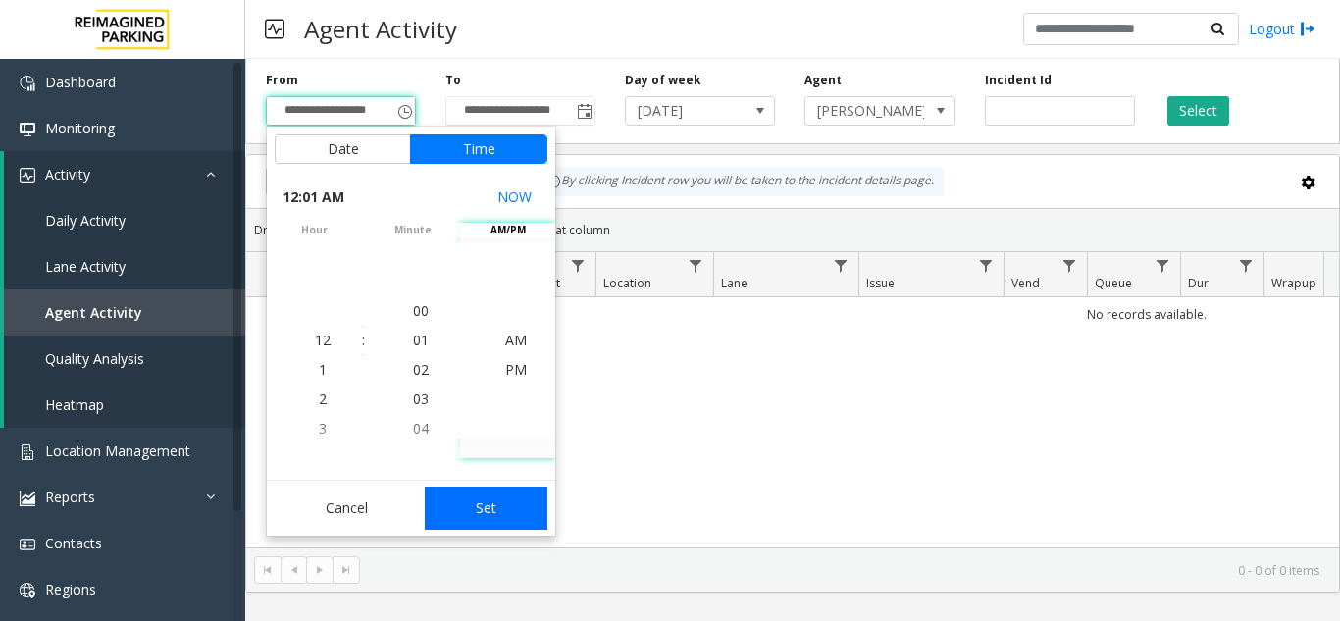
click at [476, 512] on button "Set" at bounding box center [487, 508] width 124 height 43
type input "**********"
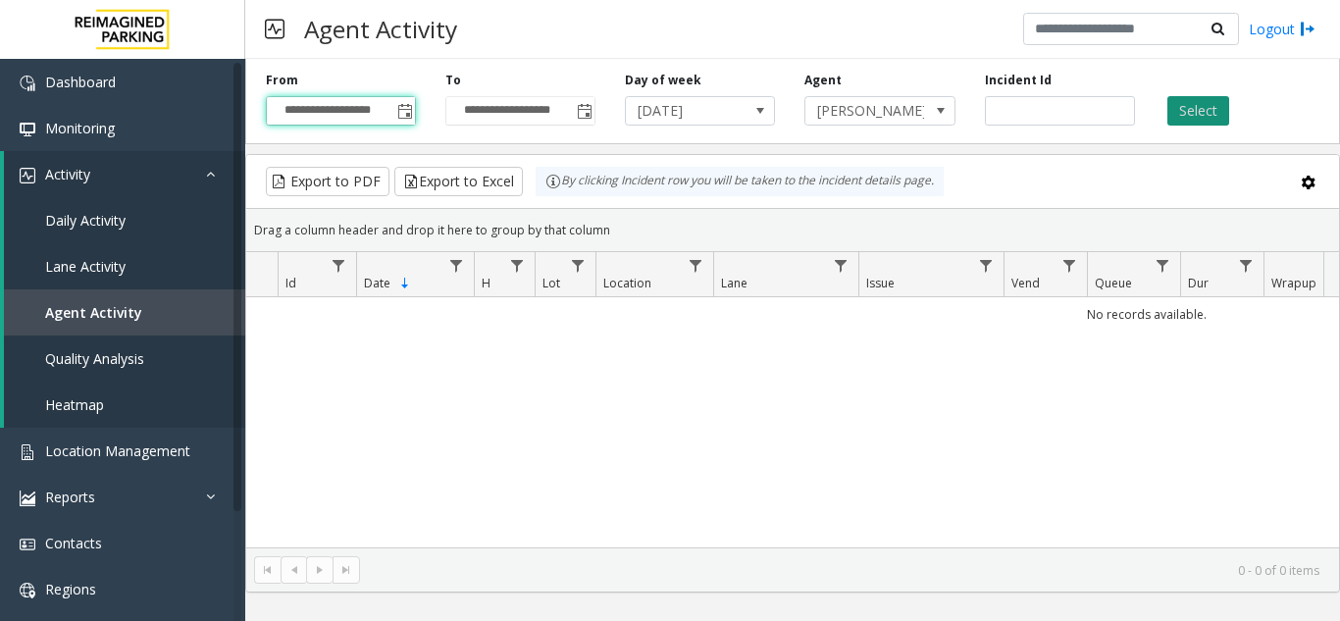
click at [1184, 123] on button "Select" at bounding box center [1198, 110] width 62 height 29
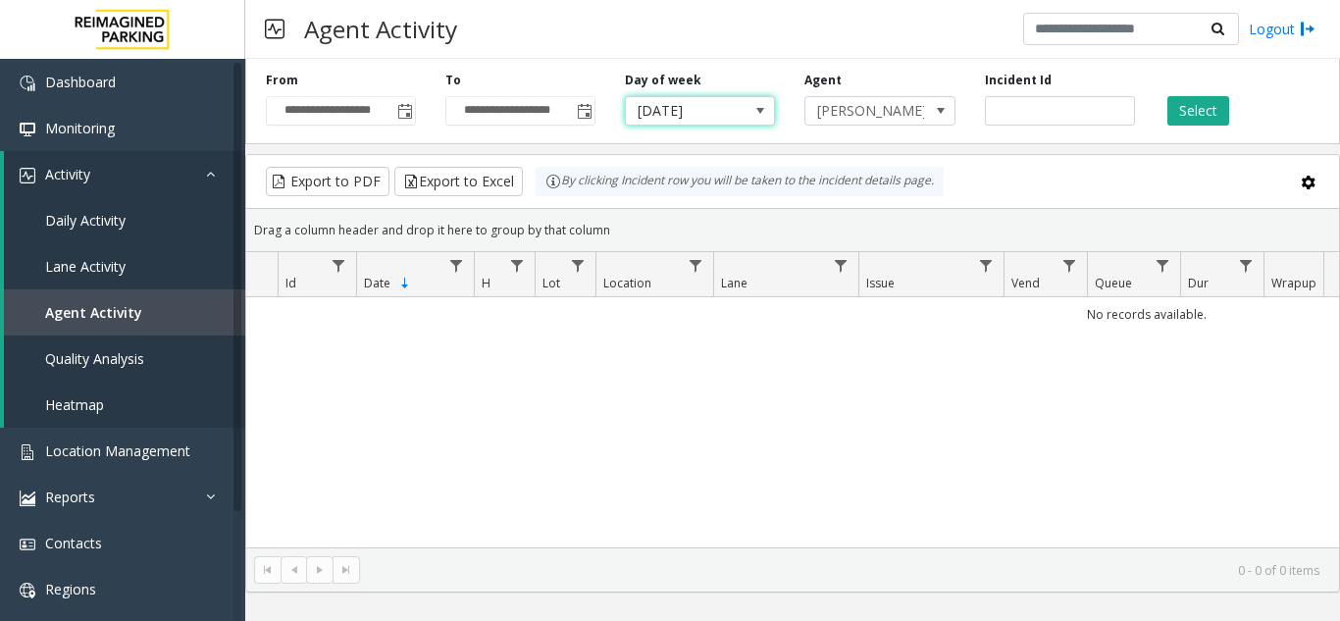
click at [702, 106] on span "[DATE]" at bounding box center [685, 110] width 119 height 27
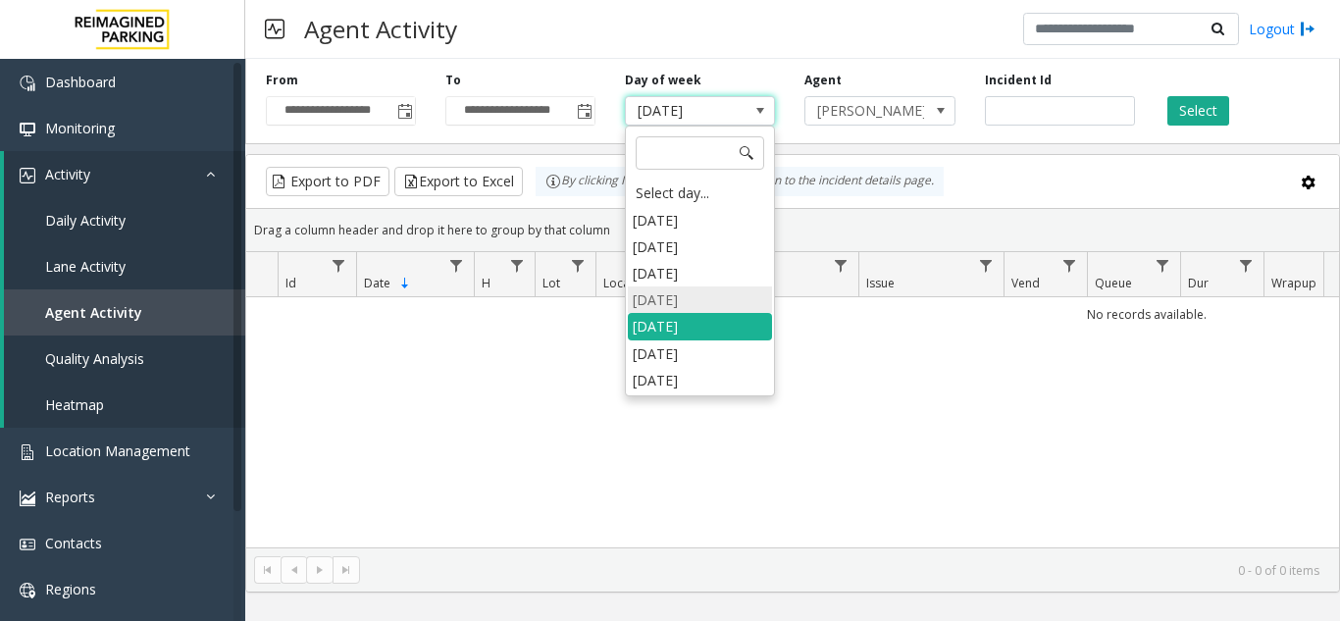
click at [682, 311] on li "[DATE]" at bounding box center [700, 299] width 144 height 26
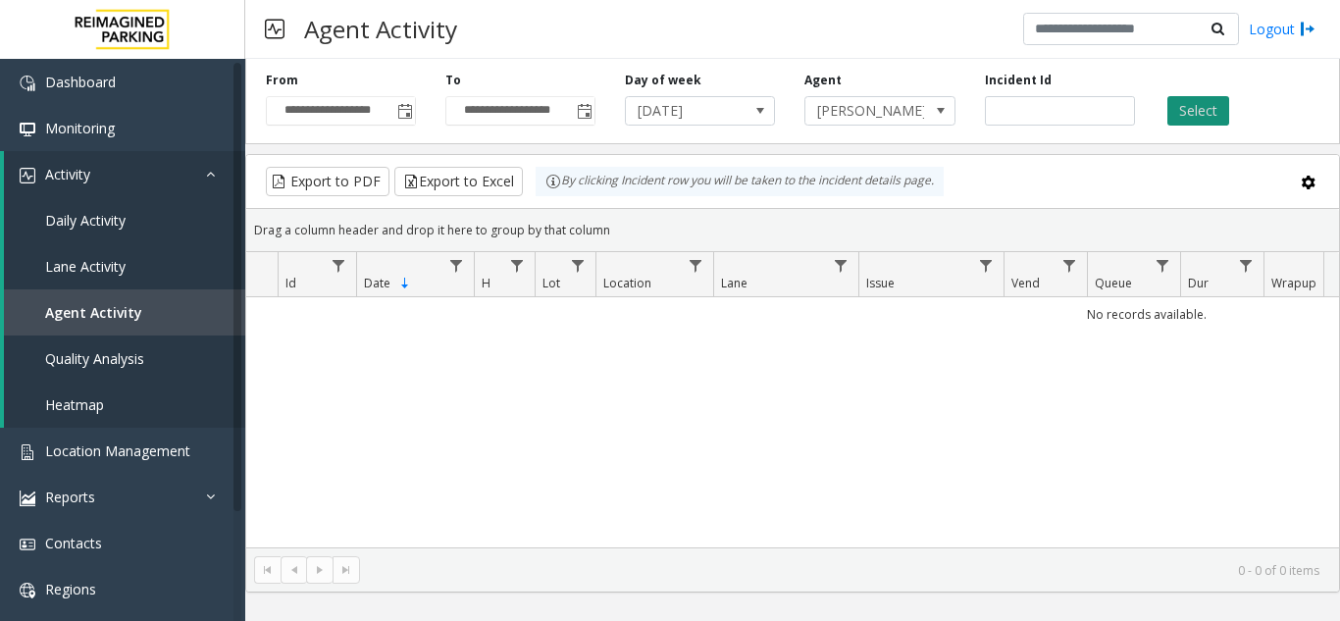
click at [1203, 104] on button "Select" at bounding box center [1198, 110] width 62 height 29
click at [412, 119] on span "Toggle popup" at bounding box center [405, 112] width 16 height 16
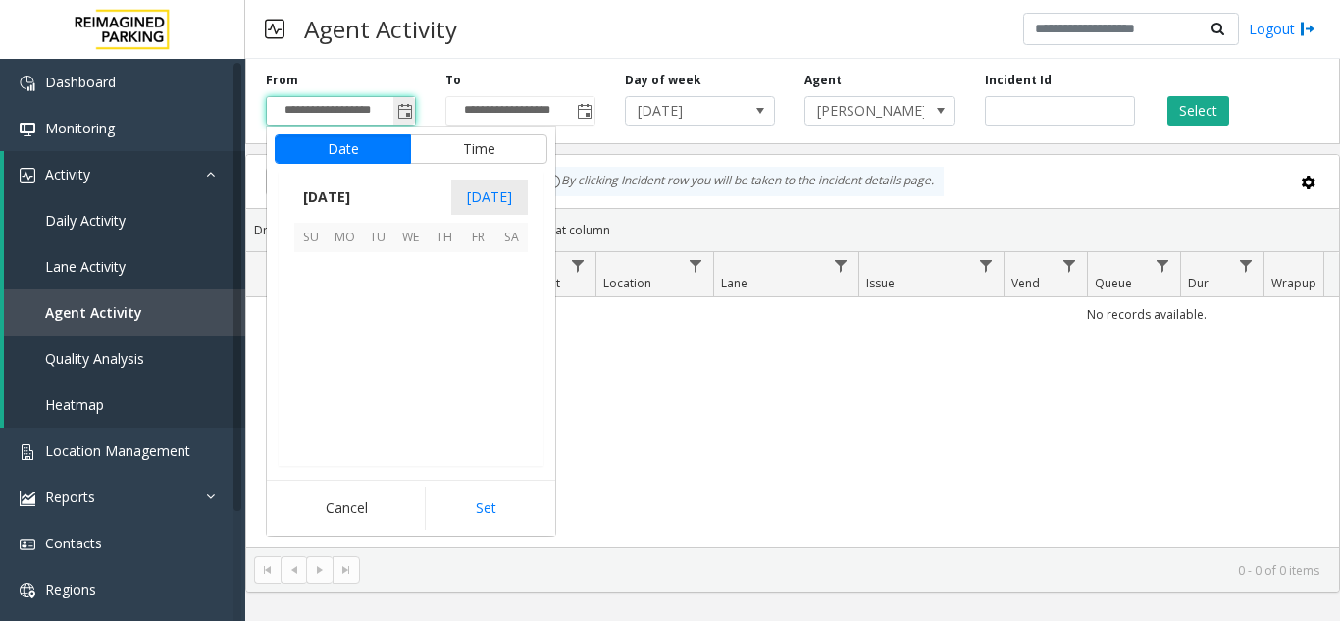
scroll to position [29, 0]
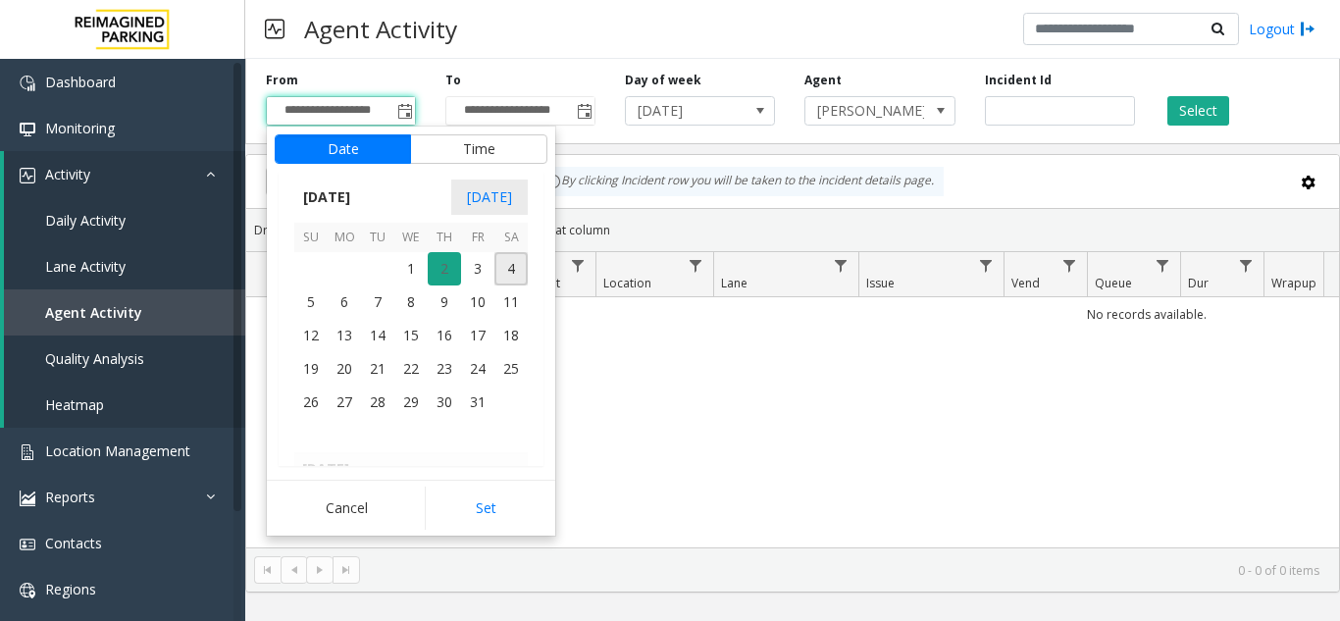
click at [446, 274] on span "2" at bounding box center [444, 268] width 33 height 33
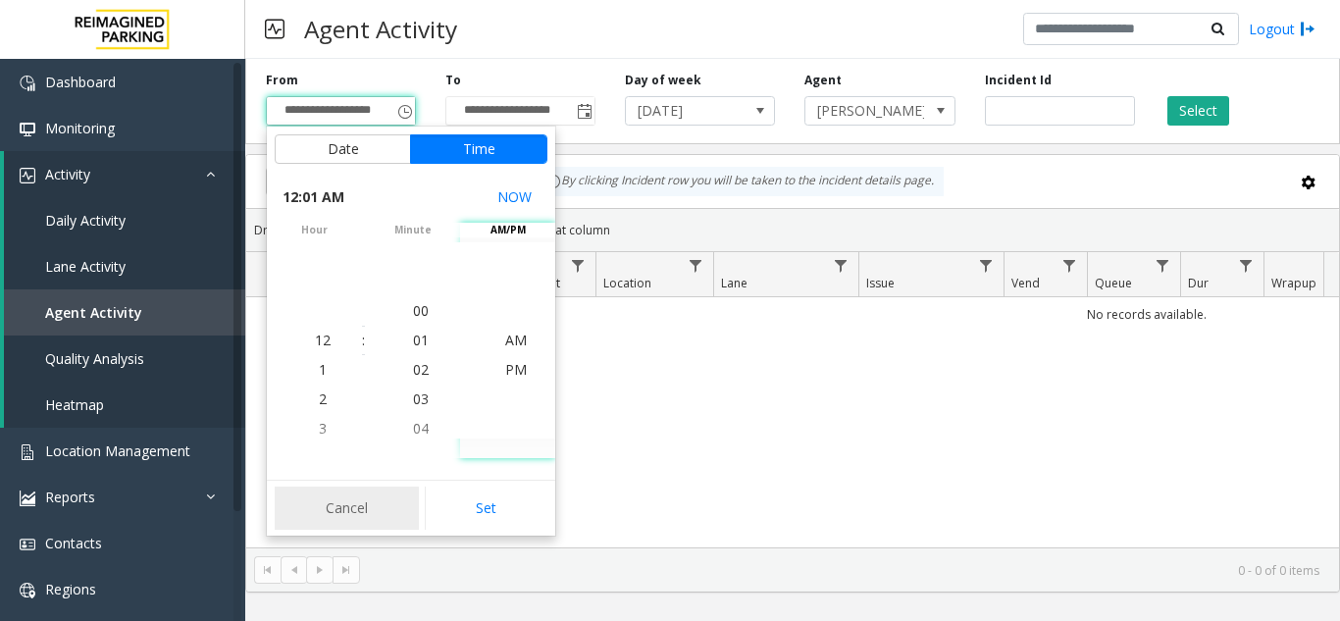
click at [366, 509] on button "Cancel" at bounding box center [347, 508] width 144 height 43
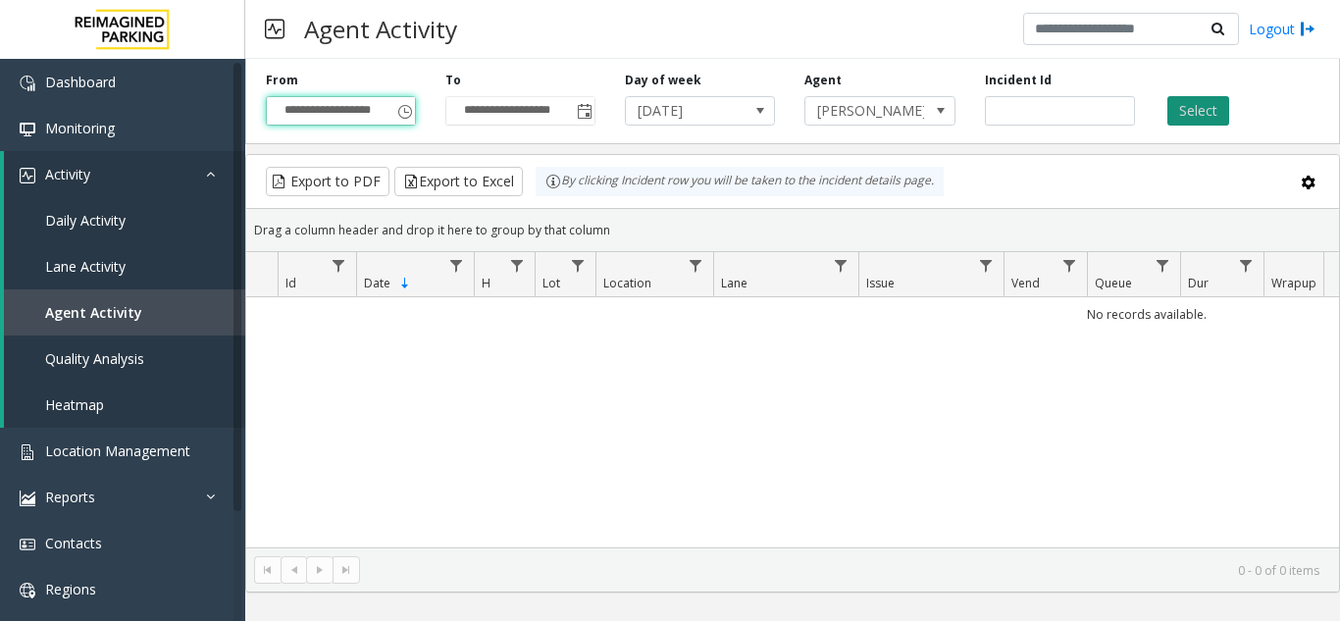
click at [1202, 116] on button "Select" at bounding box center [1198, 110] width 62 height 29
click at [126, 310] on span "Agent Activity" at bounding box center [93, 312] width 97 height 19
